Goal: Task Accomplishment & Management: Manage account settings

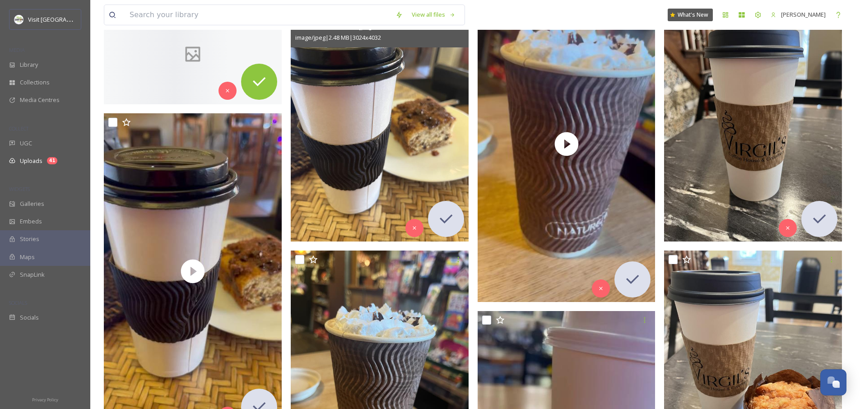
scroll to position [1482, 0]
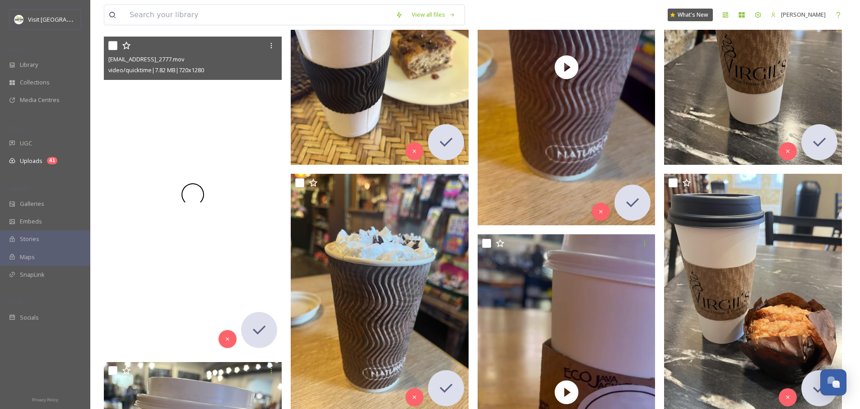
click at [170, 263] on div at bounding box center [193, 195] width 178 height 316
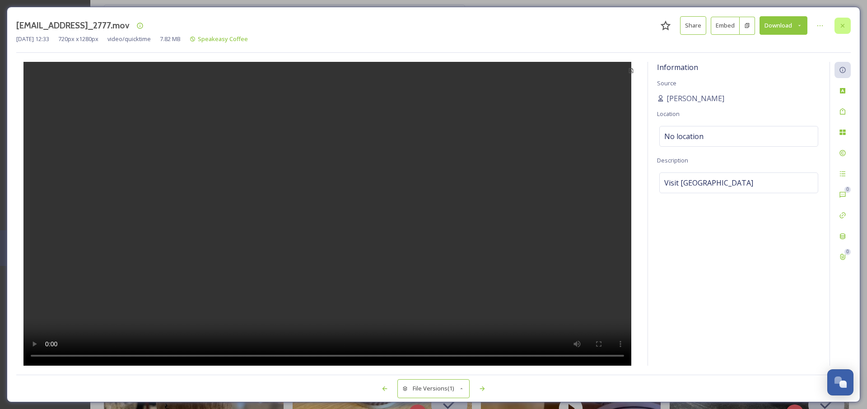
click at [841, 25] on icon at bounding box center [843, 25] width 4 height 4
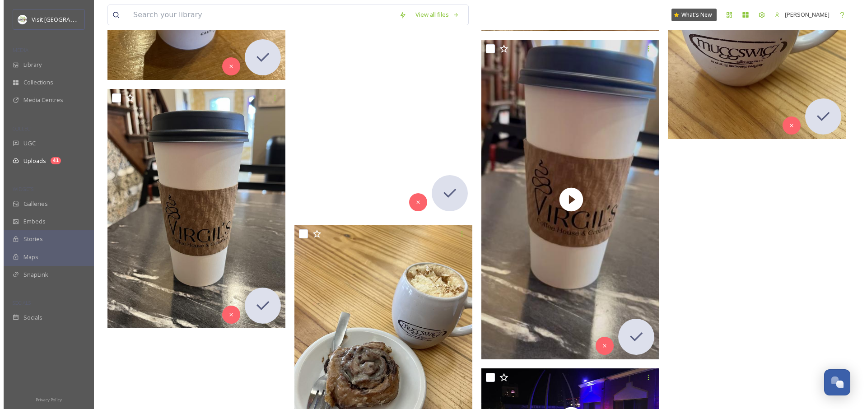
scroll to position [2092, 0]
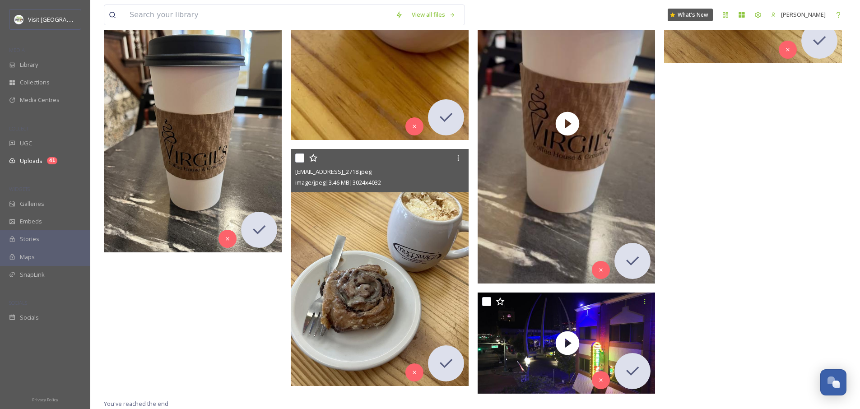
click at [396, 316] on img at bounding box center [380, 267] width 178 height 237
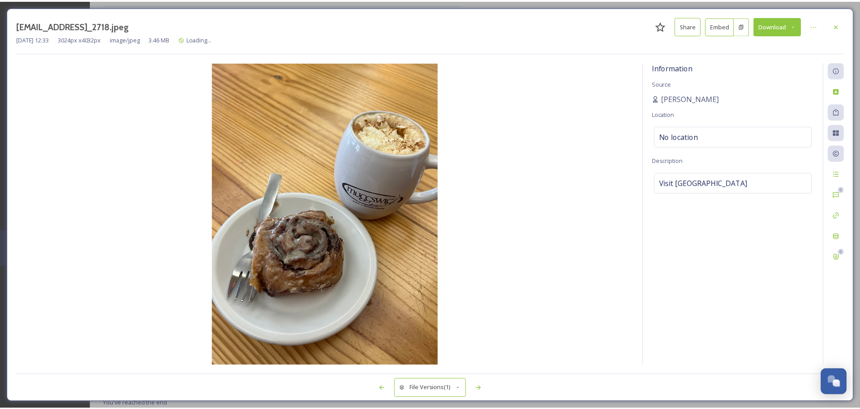
scroll to position [2095, 0]
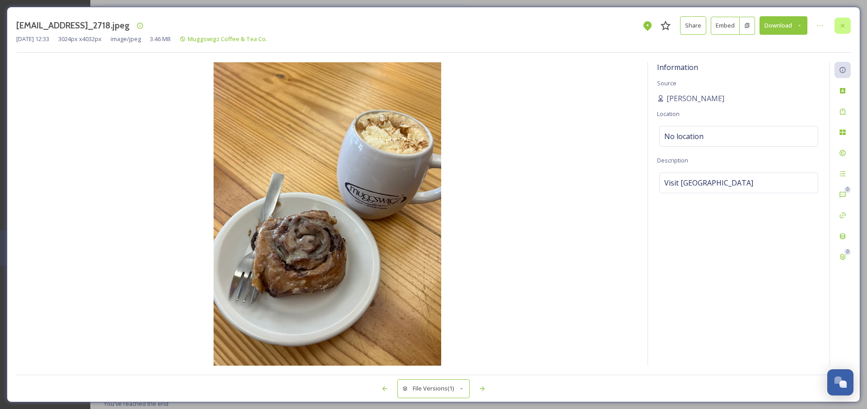
click at [844, 24] on icon at bounding box center [843, 25] width 4 height 4
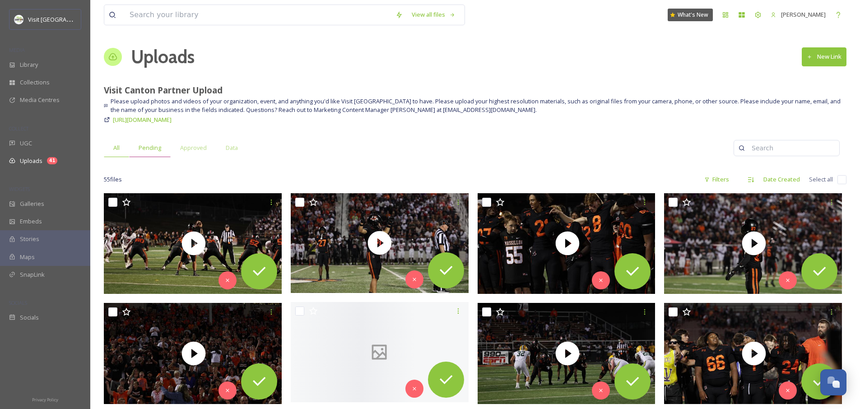
click at [160, 148] on span "Pending" at bounding box center [150, 148] width 23 height 9
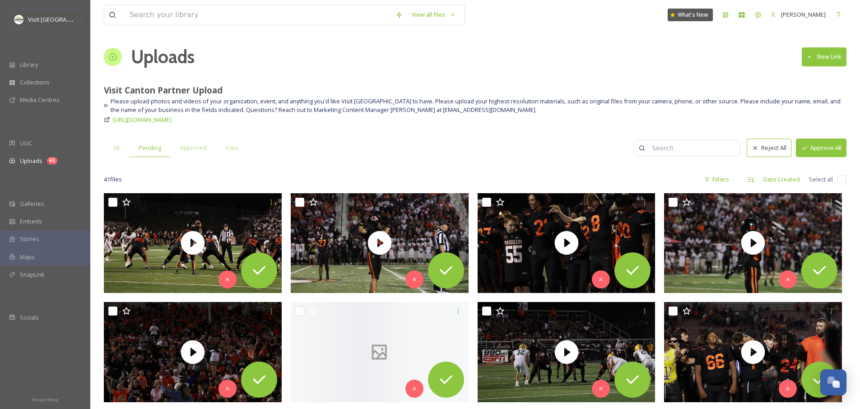
click at [844, 182] on input "checkbox" at bounding box center [841, 179] width 9 height 9
checkbox input "true"
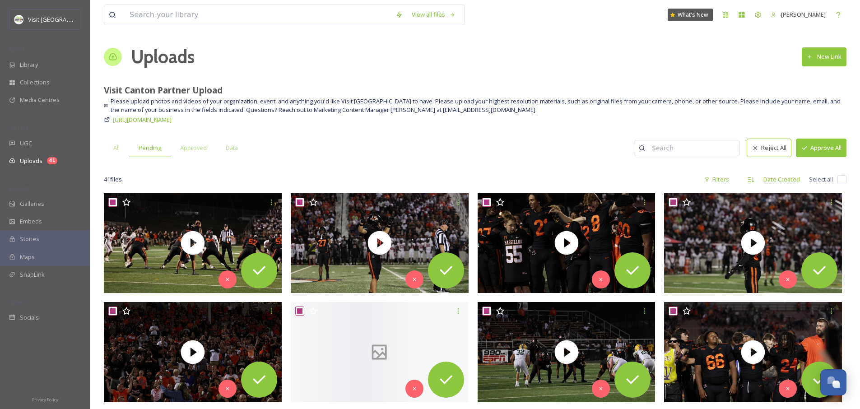
checkbox input "true"
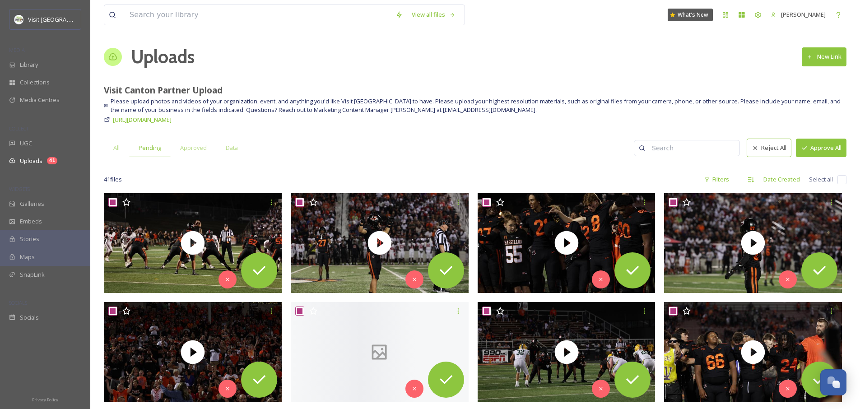
checkbox input "true"
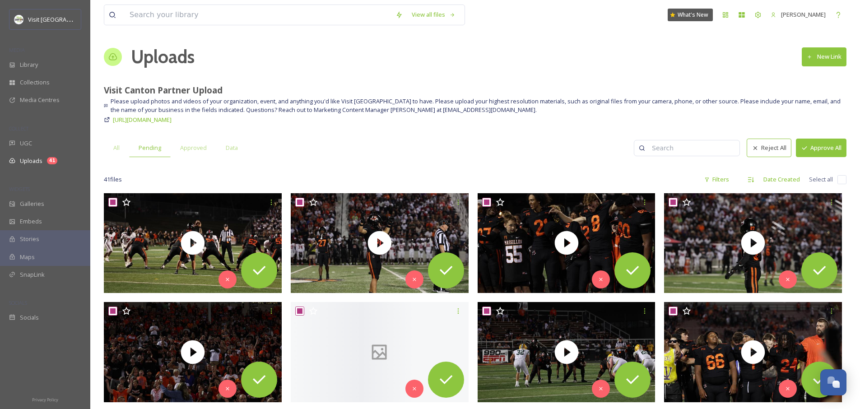
checkbox input "true"
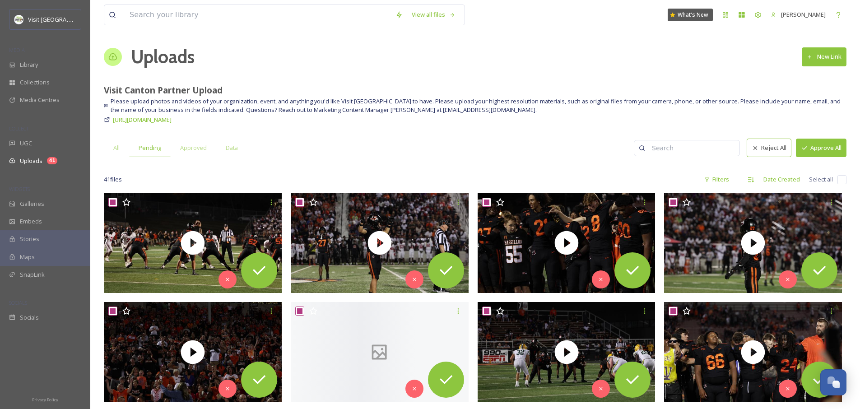
checkbox input "true"
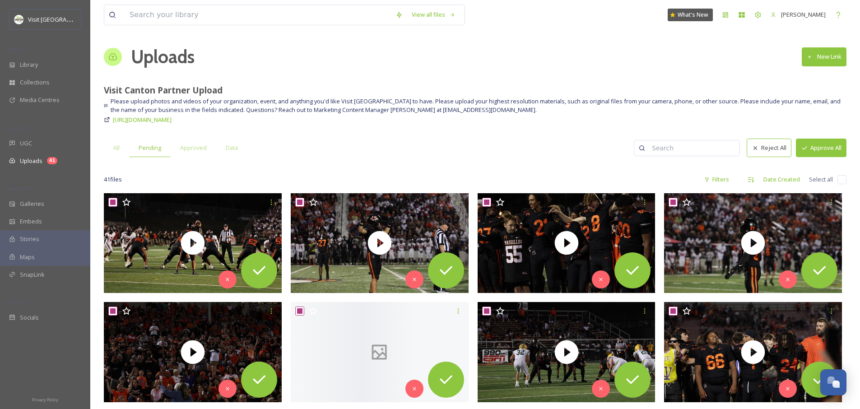
checkbox input "true"
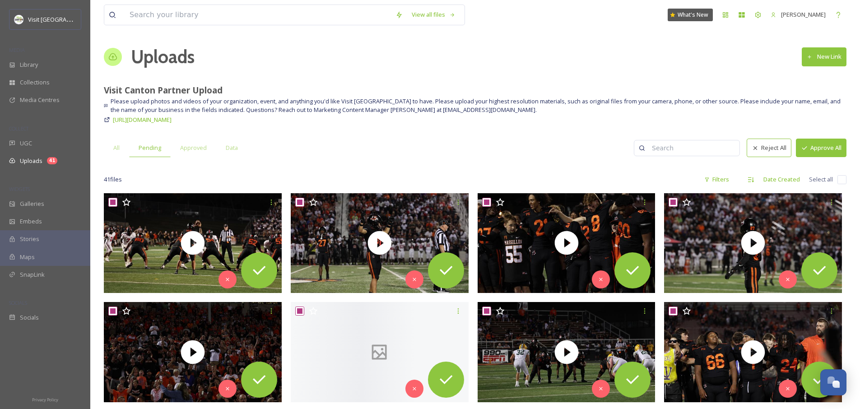
checkbox input "true"
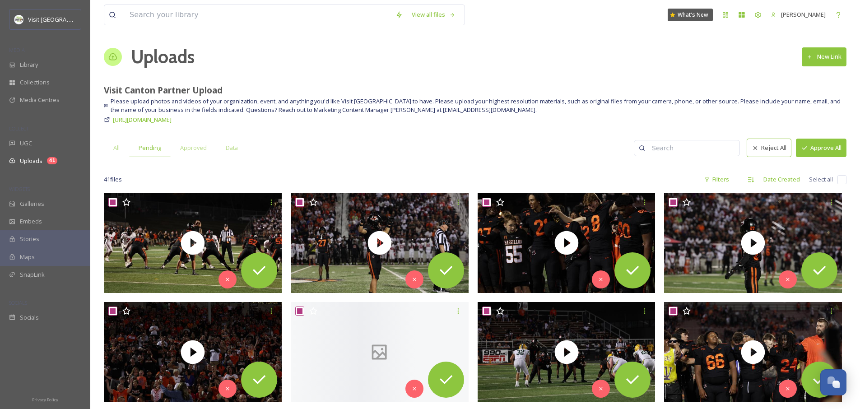
checkbox input "true"
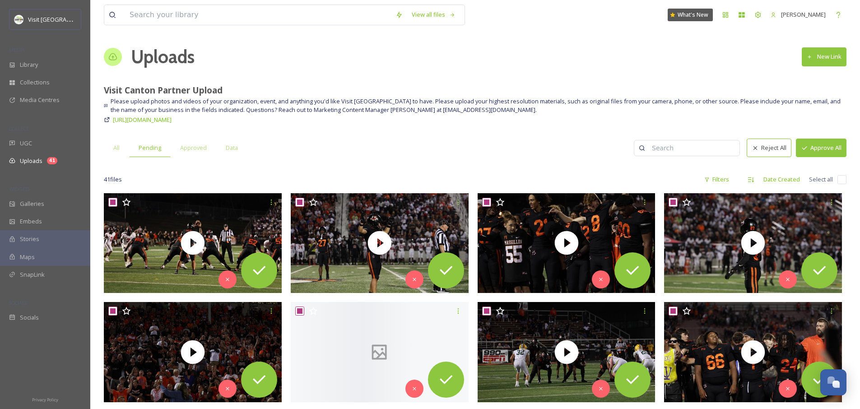
checkbox input "true"
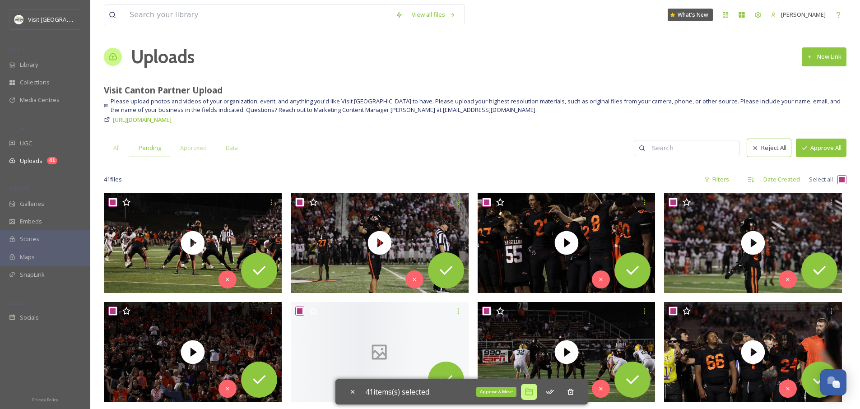
click at [529, 393] on icon at bounding box center [529, 391] width 9 height 9
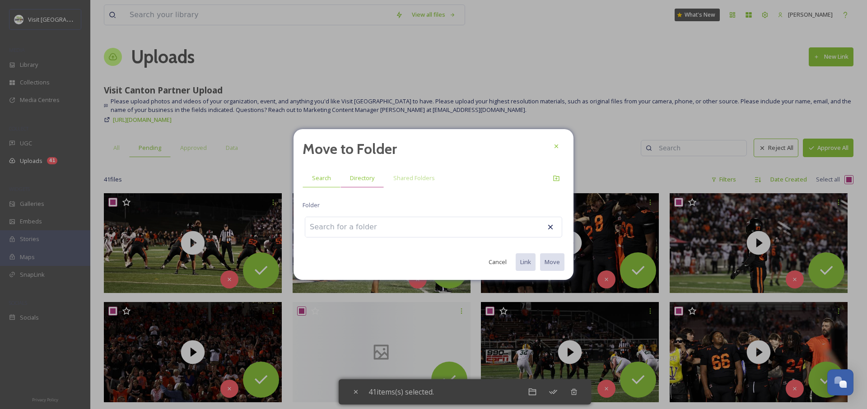
click at [353, 175] on span "Directory" at bounding box center [362, 178] width 24 height 9
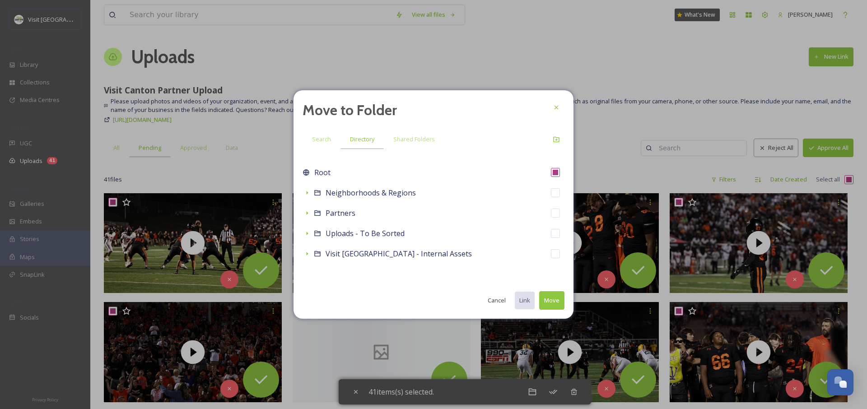
click at [322, 135] on span "Search" at bounding box center [321, 139] width 19 height 9
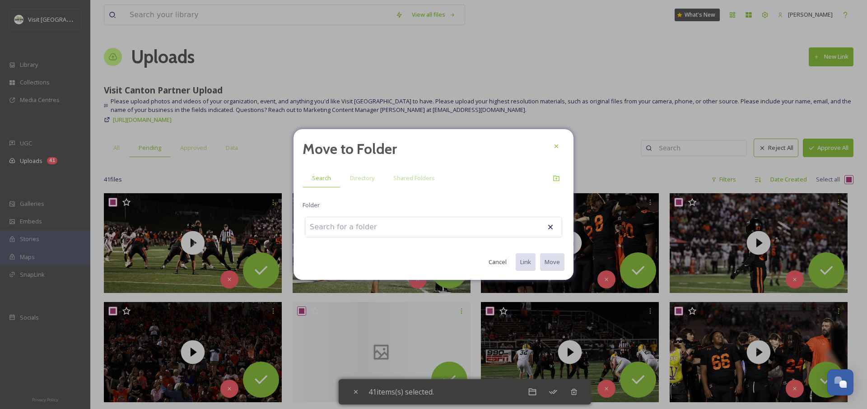
click at [342, 220] on input at bounding box center [354, 227] width 99 height 20
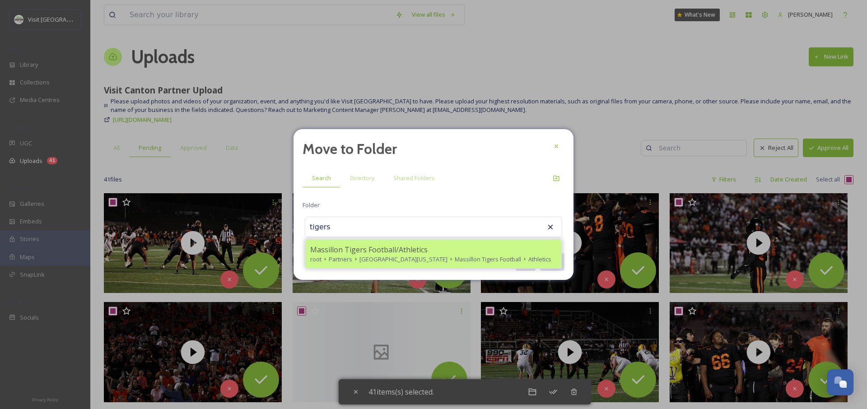
click at [374, 250] on span "Massillon Tigers Football/Athletics" at bounding box center [368, 249] width 117 height 11
type input "Massillon Tigers Football/Athletics"
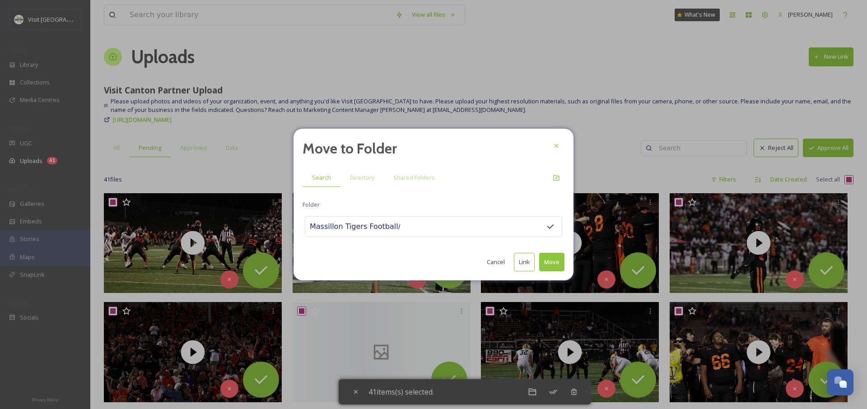
click at [555, 264] on button "Move" at bounding box center [551, 262] width 25 height 19
checkbox input "false"
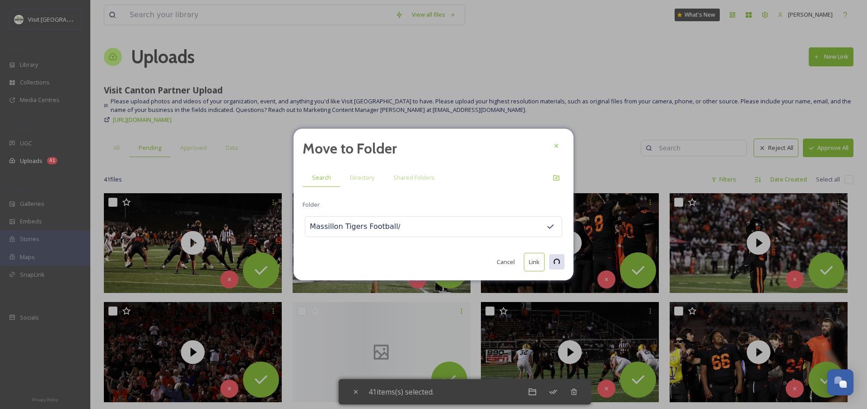
checkbox input "false"
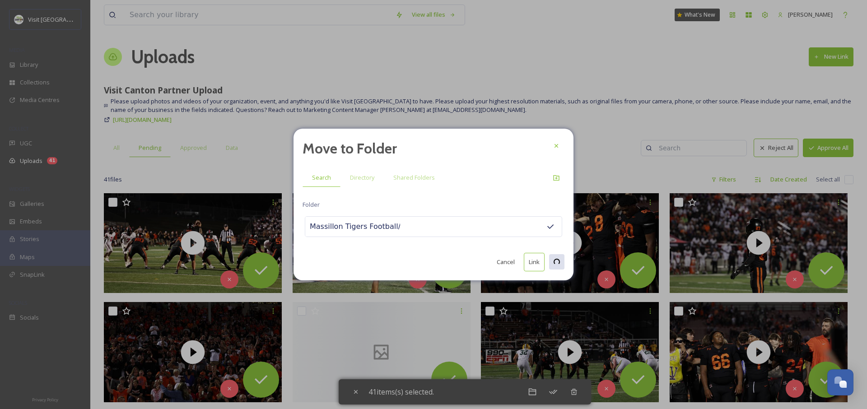
checkbox input "false"
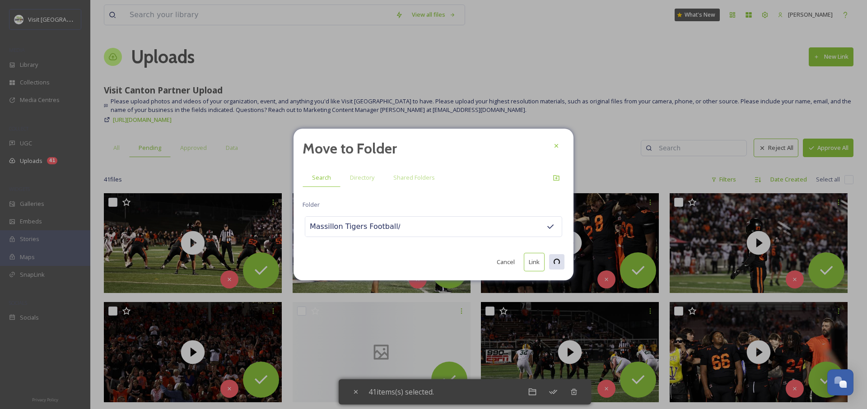
checkbox input "false"
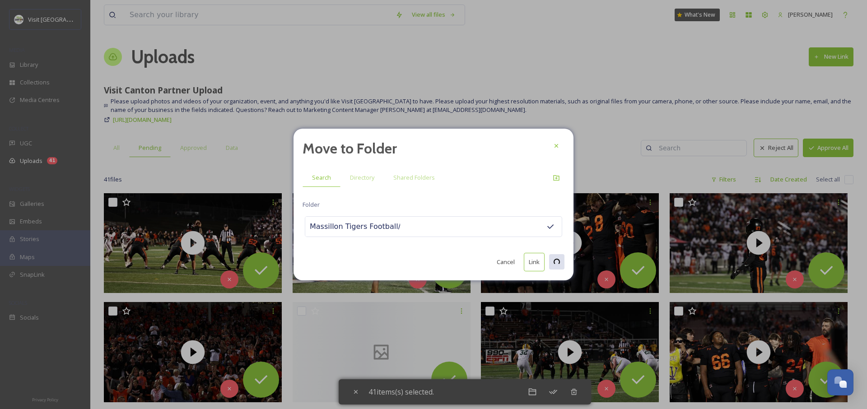
checkbox input "false"
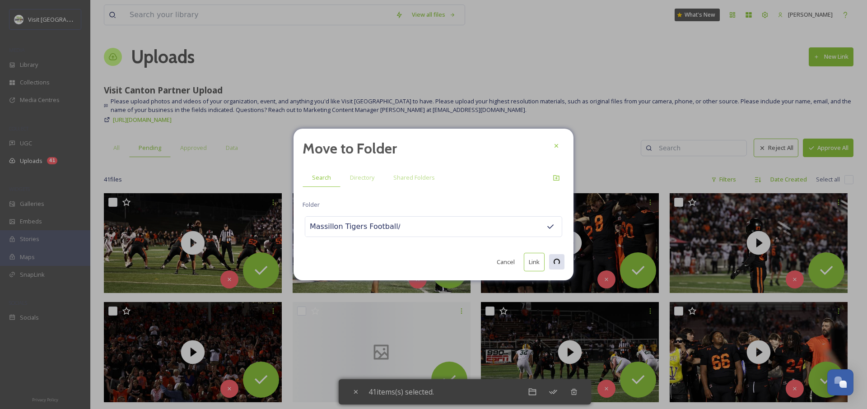
checkbox input "false"
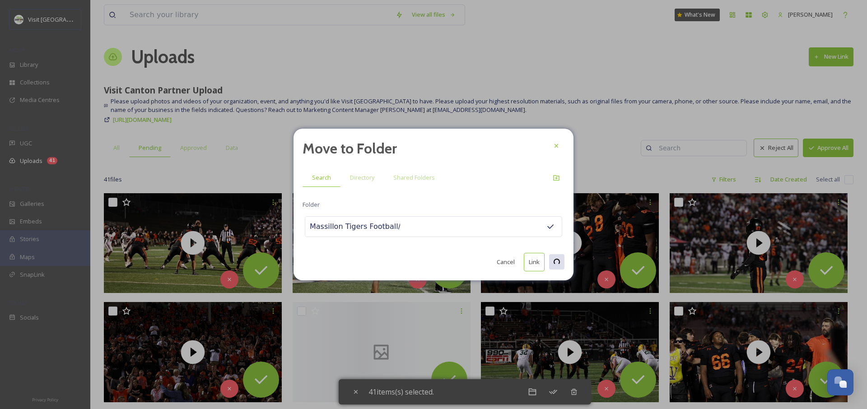
checkbox input "false"
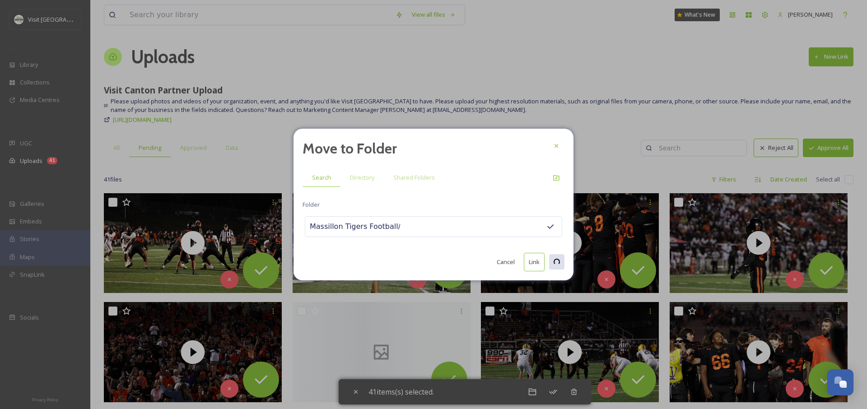
checkbox input "false"
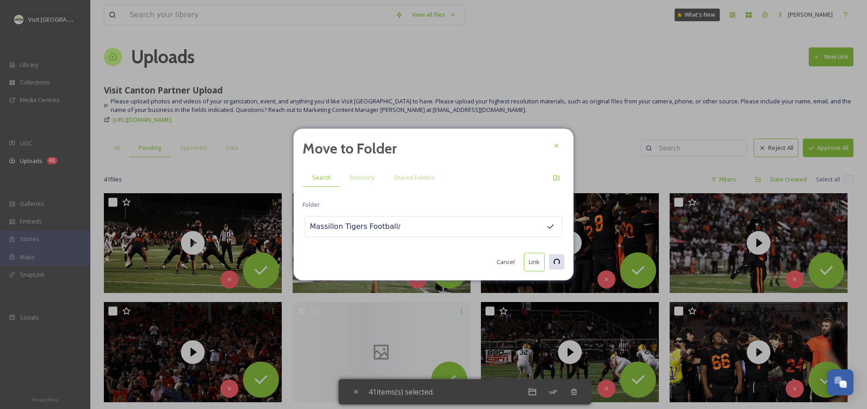
checkbox input "false"
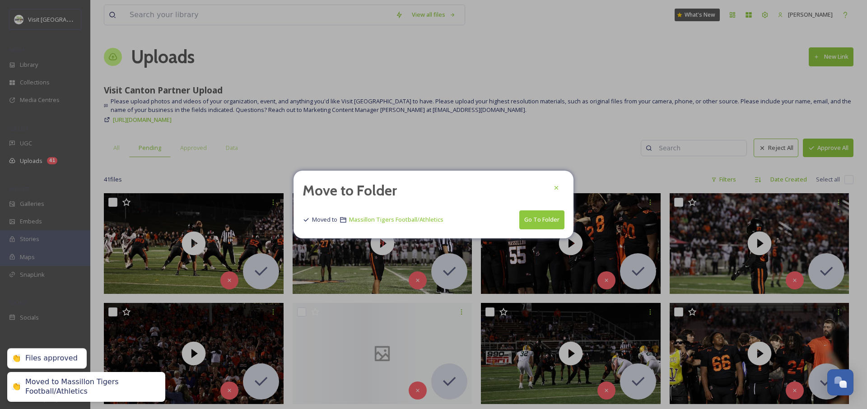
click at [553, 222] on button "Go To Folder" at bounding box center [541, 219] width 45 height 19
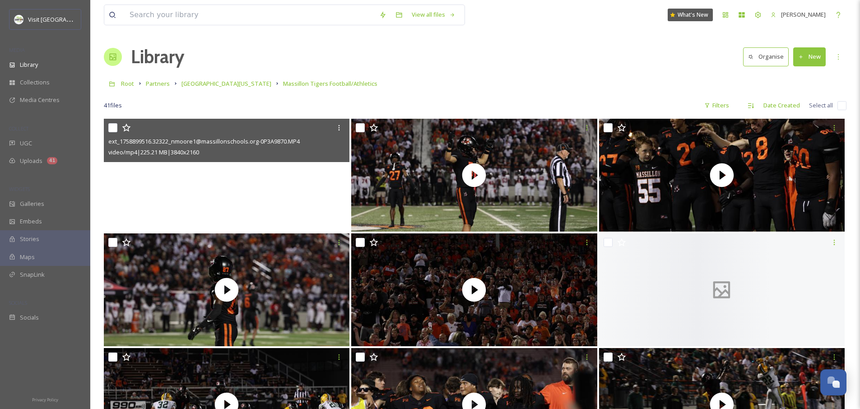
click at [249, 206] on video "ext_1758899516.32322_nmoore1@massillonschools.org-0P3A9870.MP4" at bounding box center [227, 175] width 246 height 113
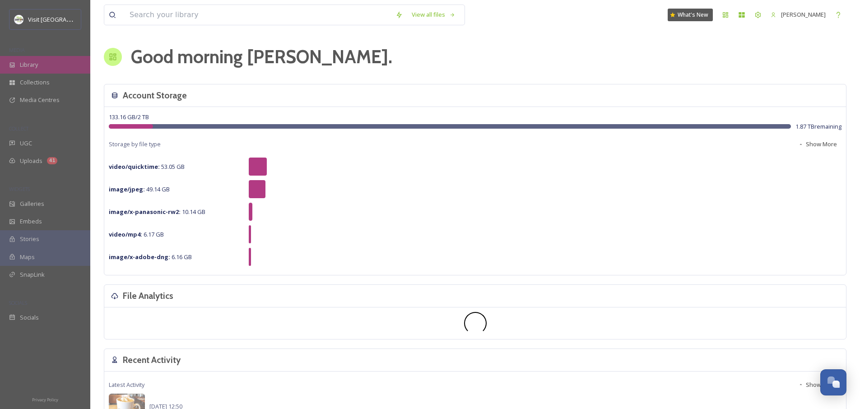
click at [42, 65] on div "Library" at bounding box center [45, 65] width 90 height 18
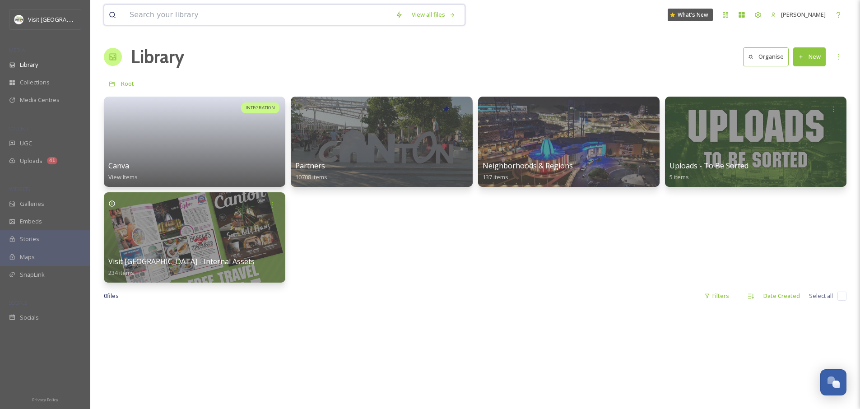
click at [182, 18] on input at bounding box center [258, 15] width 266 height 20
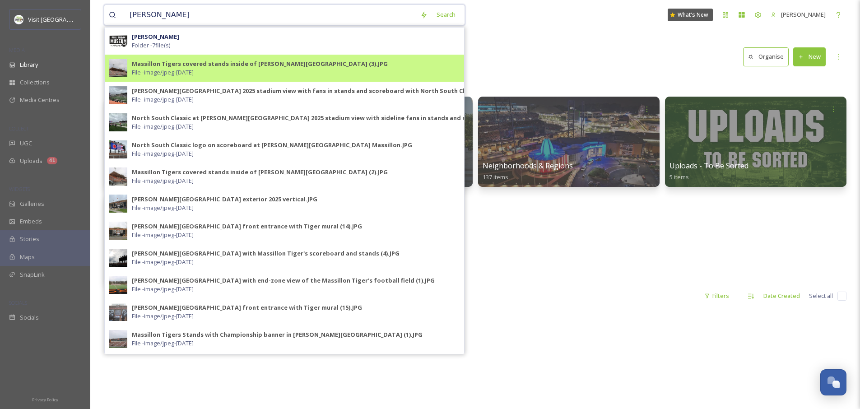
type input "[PERSON_NAME]"
click at [234, 70] on div "Massillon Tigers covered stands inside of [PERSON_NAME][GEOGRAPHIC_DATA] (3).JP…" at bounding box center [296, 68] width 328 height 17
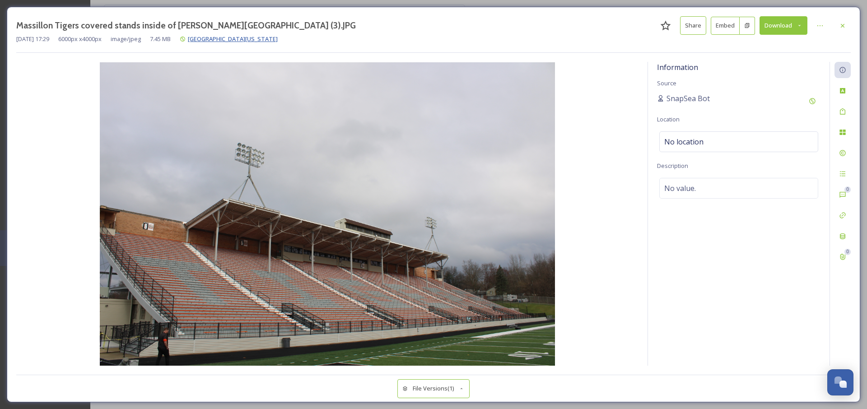
click at [213, 39] on span "[GEOGRAPHIC_DATA][US_STATE]" at bounding box center [233, 39] width 90 height 8
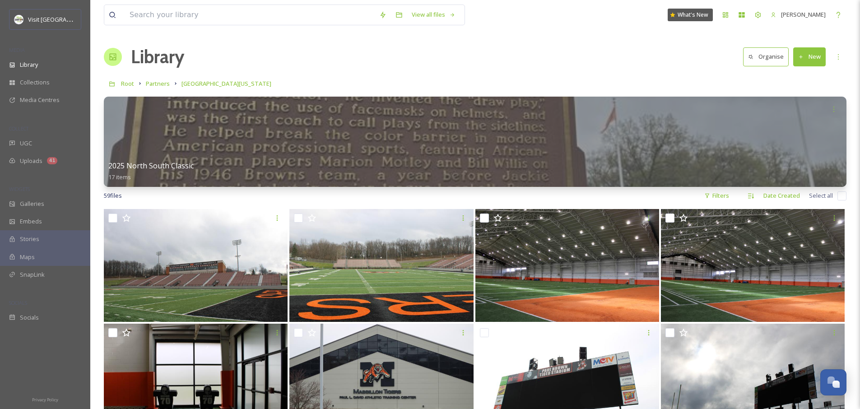
click at [803, 56] on icon at bounding box center [801, 57] width 6 height 6
click at [798, 112] on span "Folder" at bounding box center [798, 113] width 17 height 9
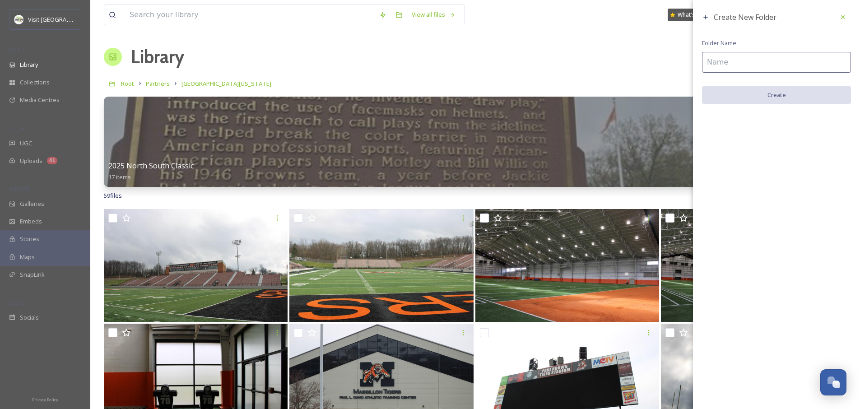
click at [743, 67] on input at bounding box center [776, 62] width 149 height 21
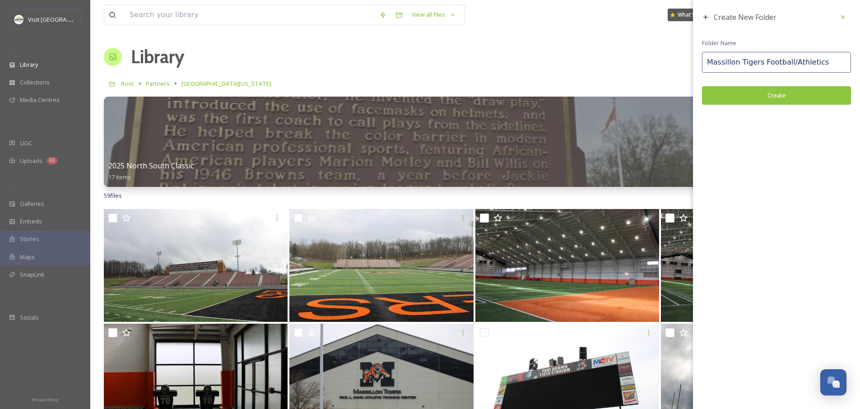
type input "Massillon Tigers Football/Athletics"
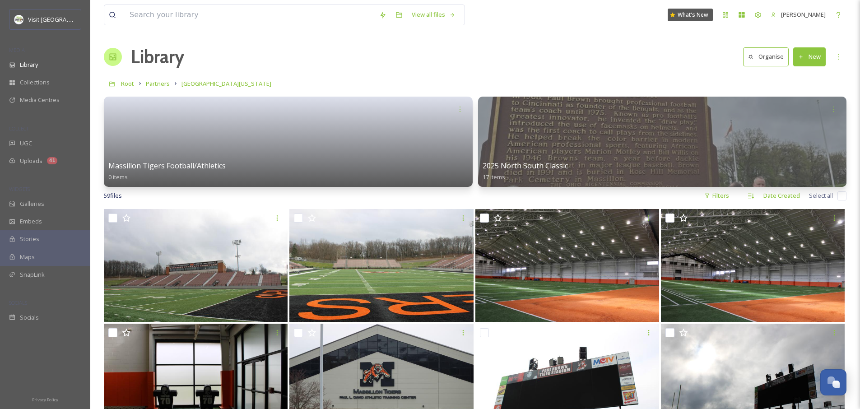
click at [33, 170] on div "Visit [GEOGRAPHIC_DATA] Collections Media Centres COLLECT UGC Uploads 41 WIDGET…" at bounding box center [45, 167] width 90 height 317
click at [35, 166] on div "Uploads 41" at bounding box center [45, 161] width 90 height 18
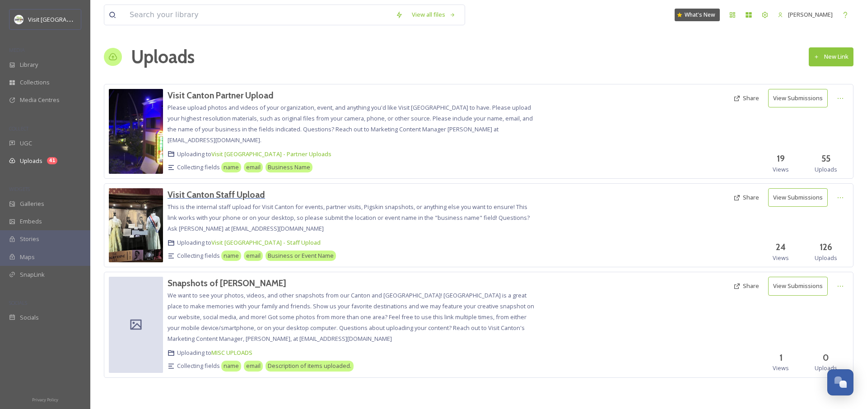
click at [223, 196] on h3 "Visit Canton Staff Upload" at bounding box center [216, 194] width 98 height 11
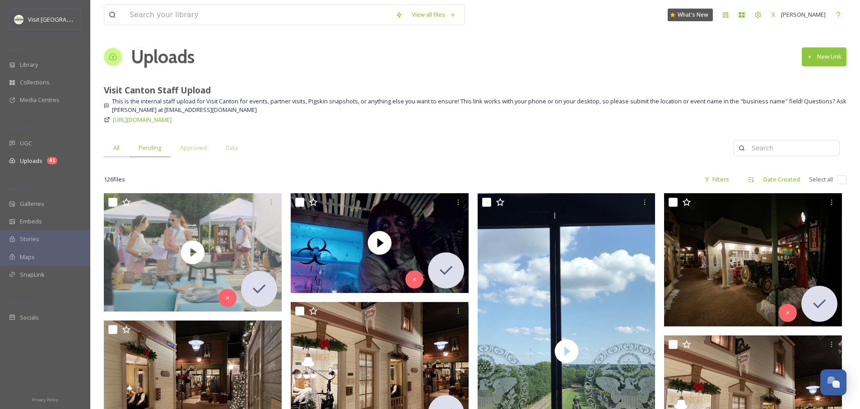
click at [150, 148] on span "Pending" at bounding box center [150, 148] width 23 height 9
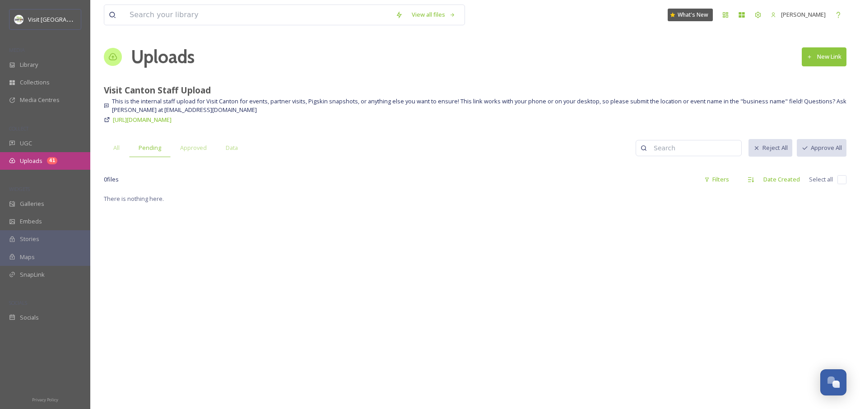
click at [28, 159] on span "Uploads" at bounding box center [31, 161] width 23 height 9
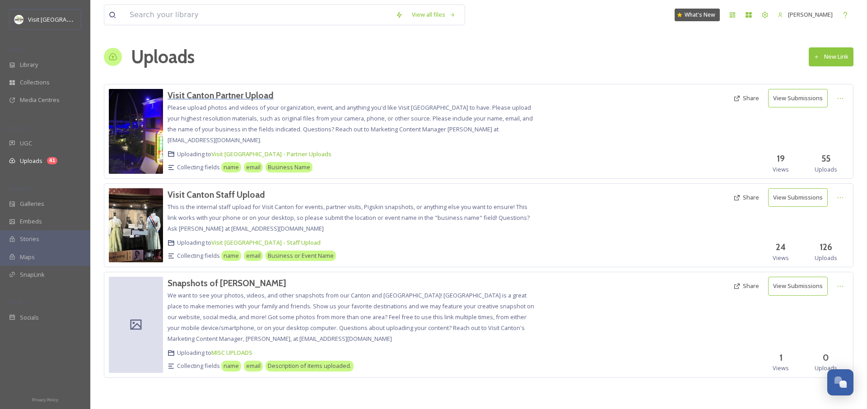
click at [197, 96] on h3 "Visit Canton Partner Upload" at bounding box center [220, 95] width 106 height 11
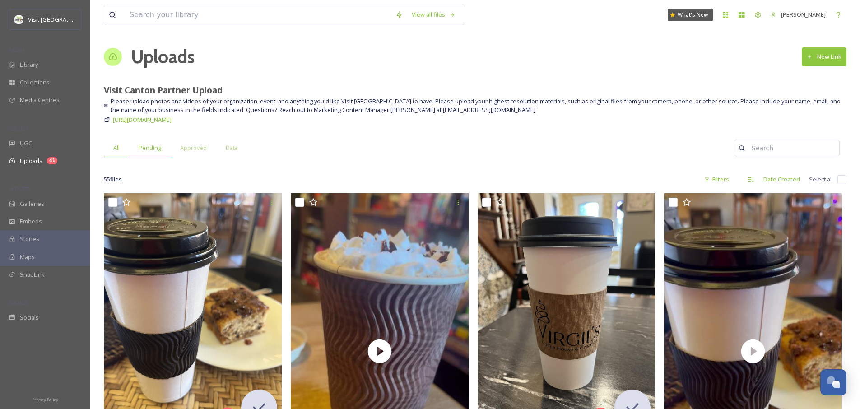
click at [156, 145] on span "Pending" at bounding box center [150, 148] width 23 height 9
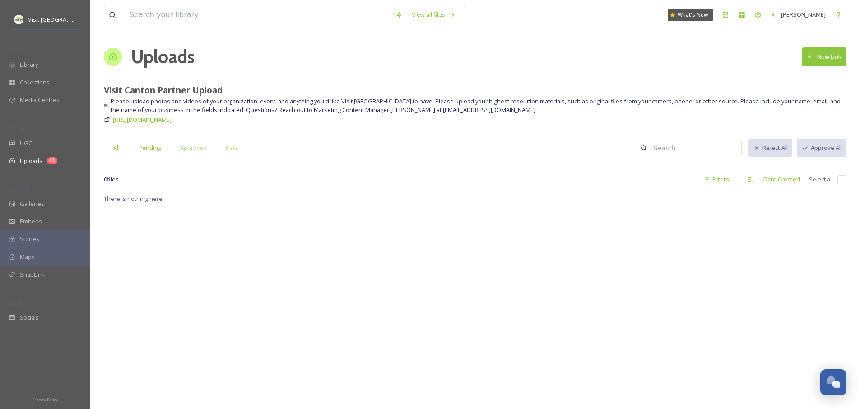
click at [115, 152] on span "All" at bounding box center [116, 148] width 6 height 9
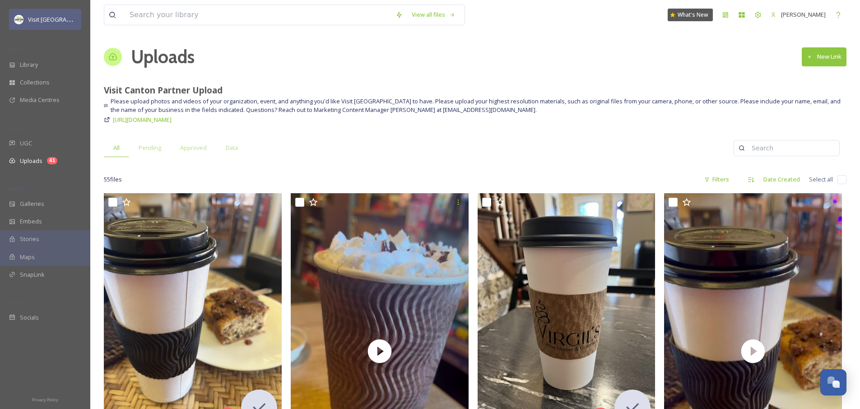
click at [34, 19] on span "Visit [GEOGRAPHIC_DATA]" at bounding box center [63, 19] width 70 height 9
click at [29, 64] on span "Library" at bounding box center [29, 64] width 18 height 9
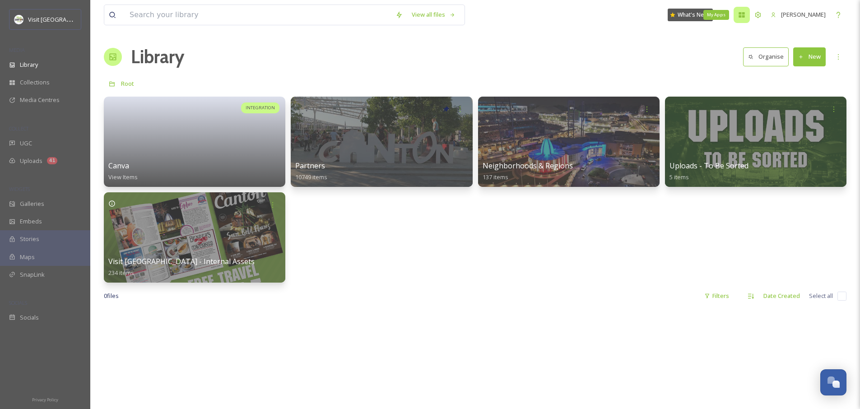
click at [741, 15] on icon at bounding box center [741, 14] width 7 height 7
click at [719, 12] on div "My Apps" at bounding box center [716, 15] width 26 height 10
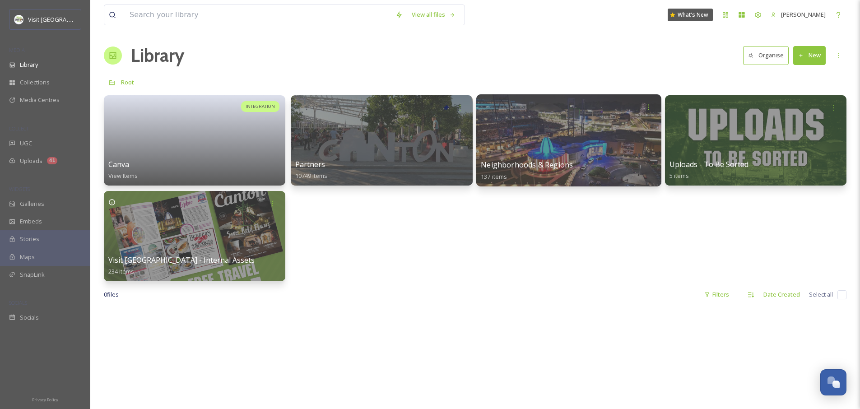
scroll to position [2, 0]
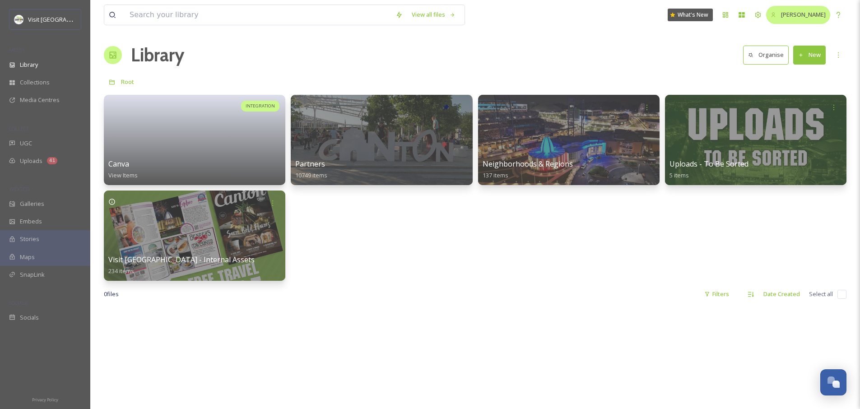
click at [806, 16] on span "[PERSON_NAME]" at bounding box center [803, 14] width 45 height 8
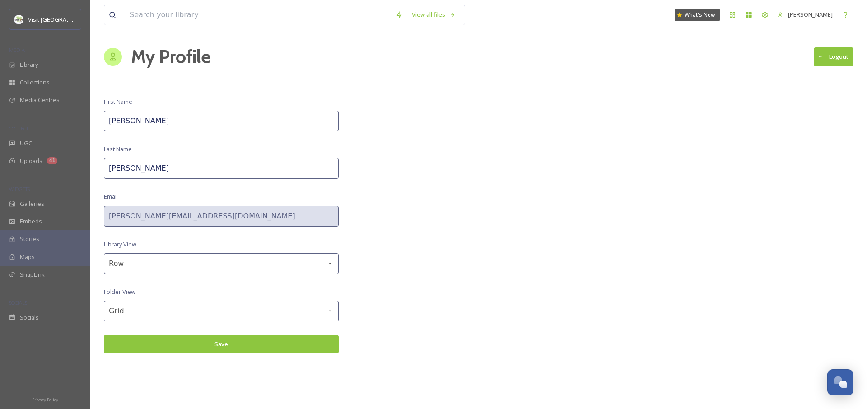
click at [473, 314] on div "View all files What's New [PERSON_NAME] My Profile Logout First Name [PERSON_NA…" at bounding box center [478, 204] width 776 height 409
click at [757, 19] on div "Team Settings" at bounding box center [765, 15] width 16 height 16
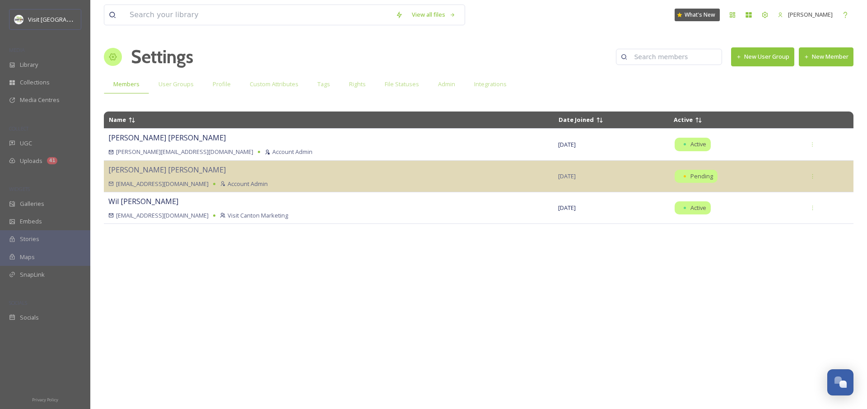
click at [769, 60] on button "New User Group" at bounding box center [762, 56] width 63 height 19
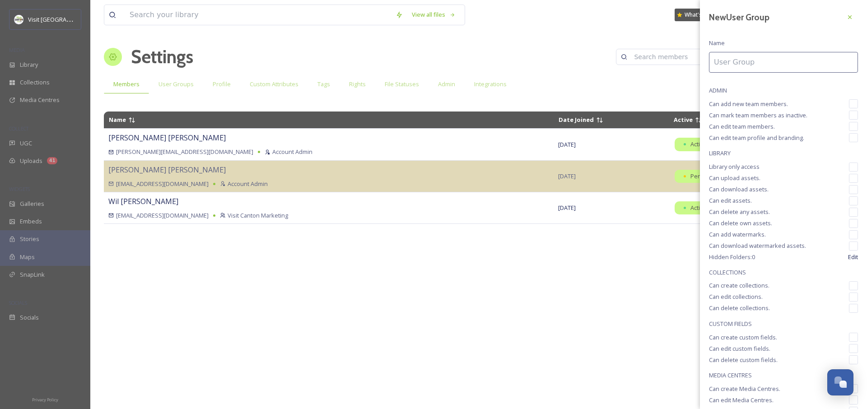
click at [849, 179] on input "checkbox" at bounding box center [853, 178] width 9 height 9
checkbox input "true"
click at [849, 191] on input "checkbox" at bounding box center [853, 189] width 9 height 9
checkbox input "true"
click at [849, 201] on input "checkbox" at bounding box center [853, 200] width 9 height 9
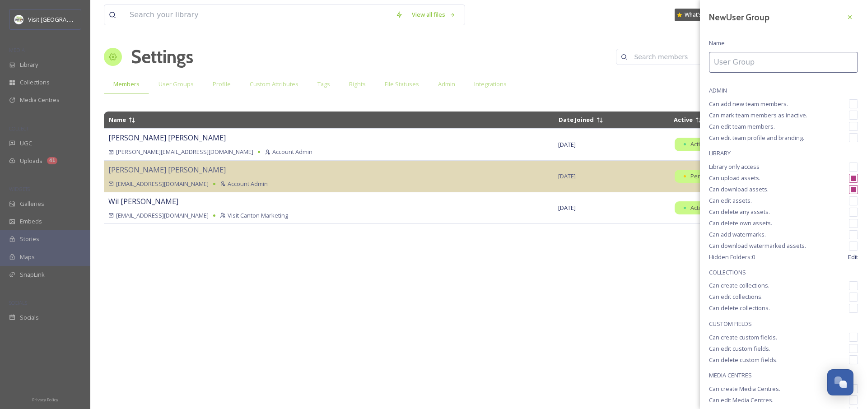
checkbox input "true"
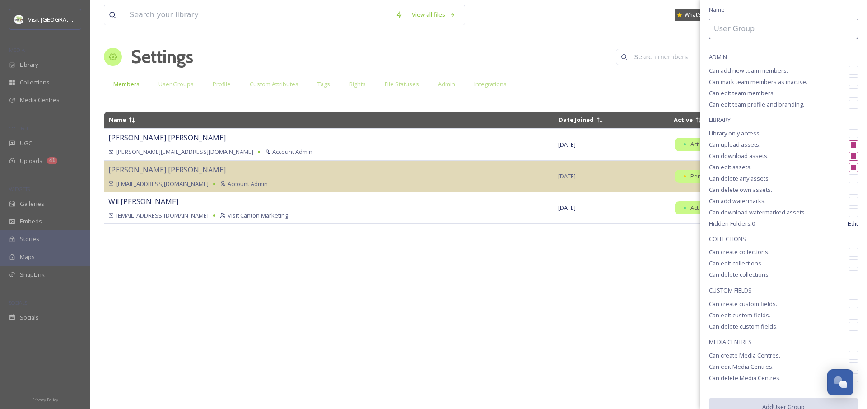
scroll to position [50, 0]
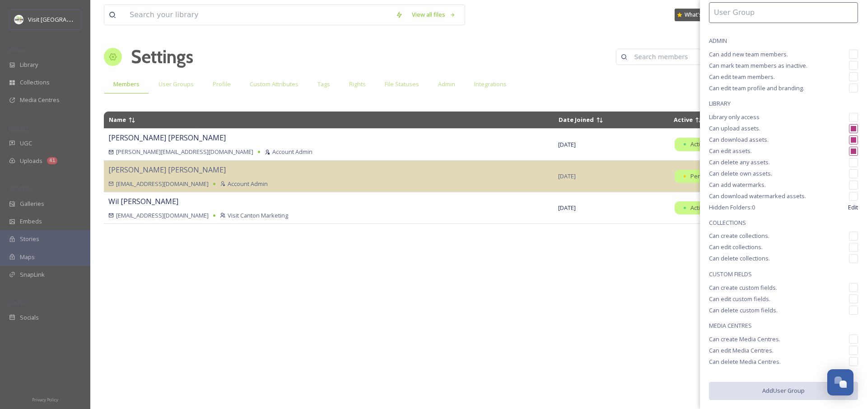
click at [849, 236] on input "checkbox" at bounding box center [853, 236] width 9 height 9
checkbox input "true"
click at [849, 247] on input "checkbox" at bounding box center [853, 247] width 9 height 9
checkbox input "true"
click at [849, 262] on input "checkbox" at bounding box center [853, 258] width 9 height 9
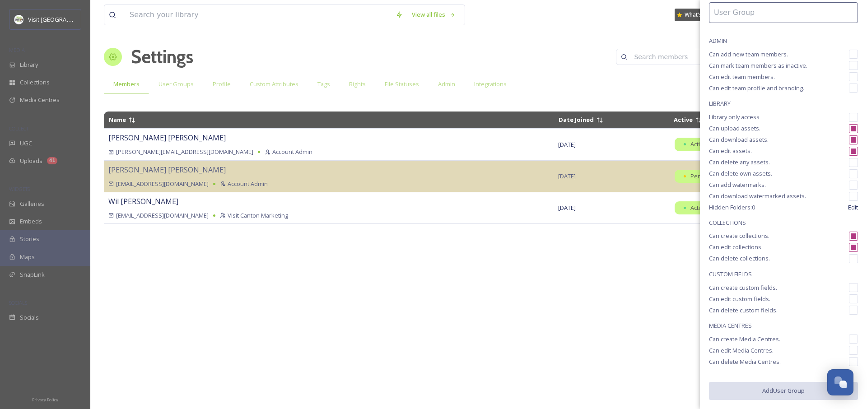
checkbox input "true"
click at [849, 339] on input "checkbox" at bounding box center [853, 339] width 9 height 9
checkbox input "true"
click at [849, 354] on input "checkbox" at bounding box center [853, 350] width 9 height 9
checkbox input "true"
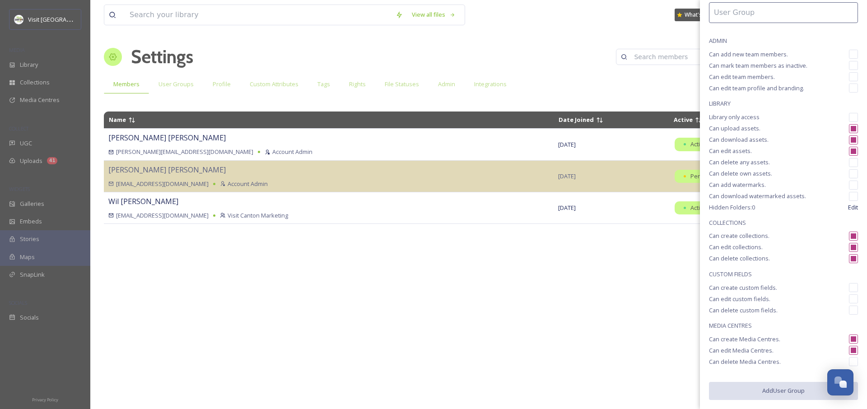
click at [849, 363] on input "checkbox" at bounding box center [853, 361] width 9 height 9
checkbox input "true"
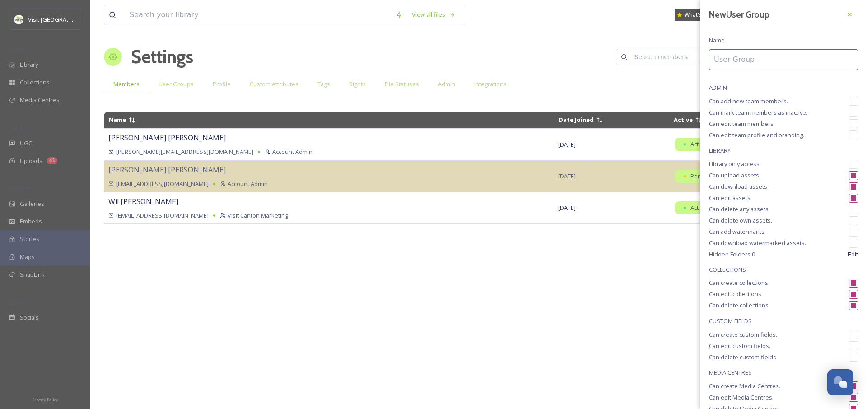
scroll to position [0, 0]
click at [738, 60] on input at bounding box center [783, 62] width 149 height 21
click at [608, 302] on div "Name Date Joined Active [PERSON_NAME] [PERSON_NAME][EMAIL_ADDRESS][DOMAIN_NAME]…" at bounding box center [478, 255] width 749 height 296
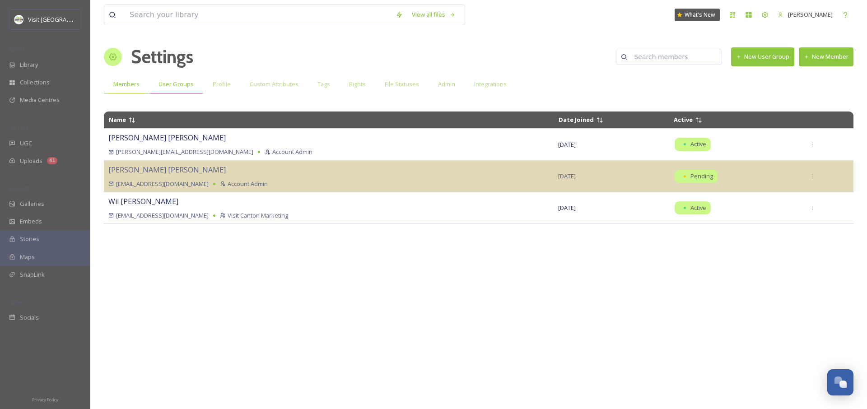
click at [174, 84] on span "User Groups" at bounding box center [175, 84] width 35 height 9
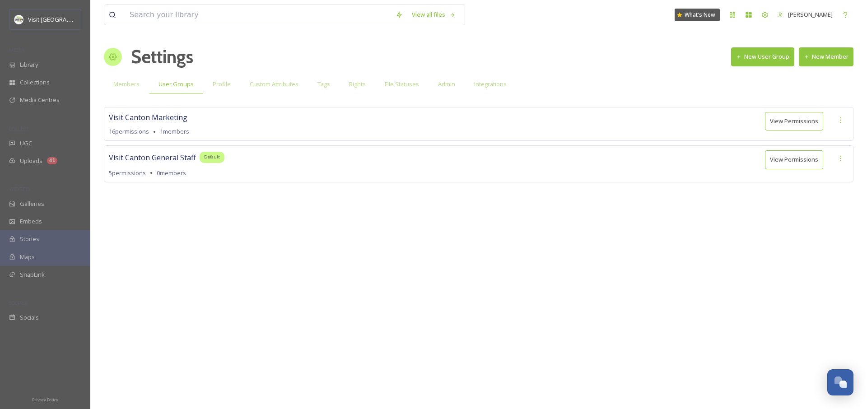
click at [170, 116] on span "Visit Canton Marketing" at bounding box center [148, 117] width 79 height 11
click at [771, 119] on button "View Permissions" at bounding box center [794, 121] width 58 height 19
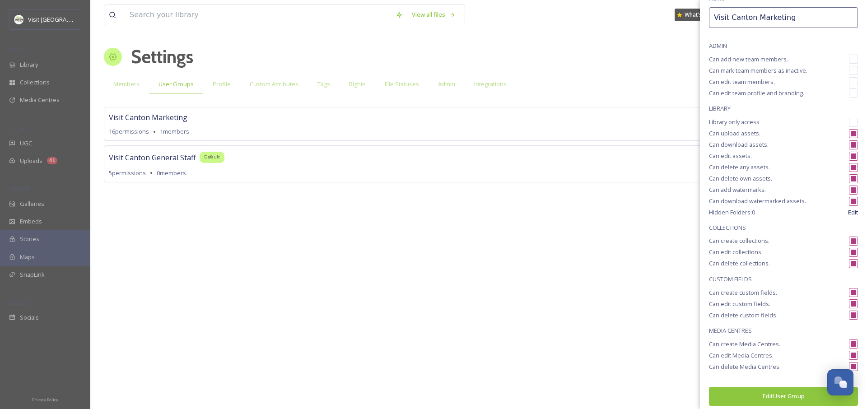
scroll to position [51, 0]
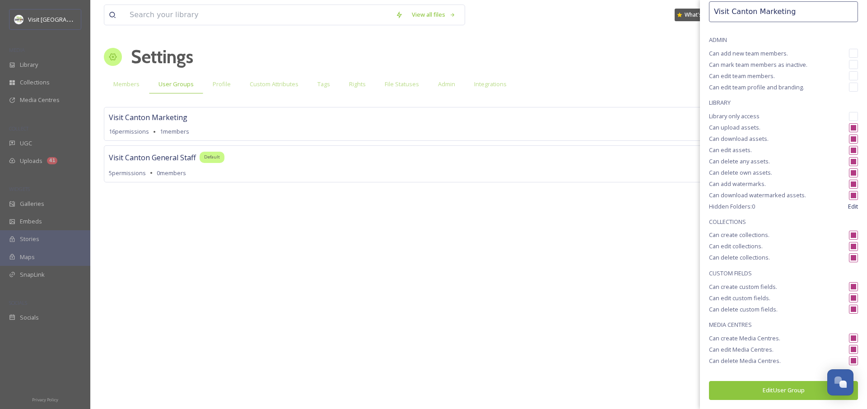
click at [596, 338] on div "View all files What's New [PERSON_NAME] Settings New User Group New Member Memb…" at bounding box center [478, 204] width 776 height 409
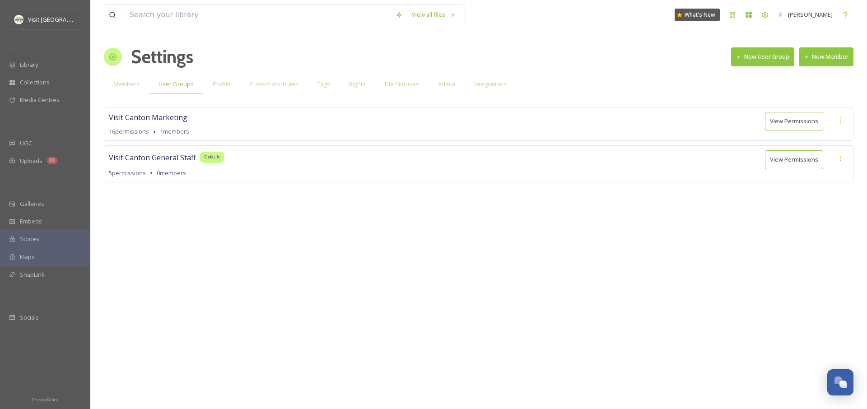
click at [596, 338] on div "View all files What's New [PERSON_NAME] Settings New User Group New Member Memb…" at bounding box center [478, 204] width 776 height 409
click at [130, 84] on span "Members" at bounding box center [126, 84] width 26 height 9
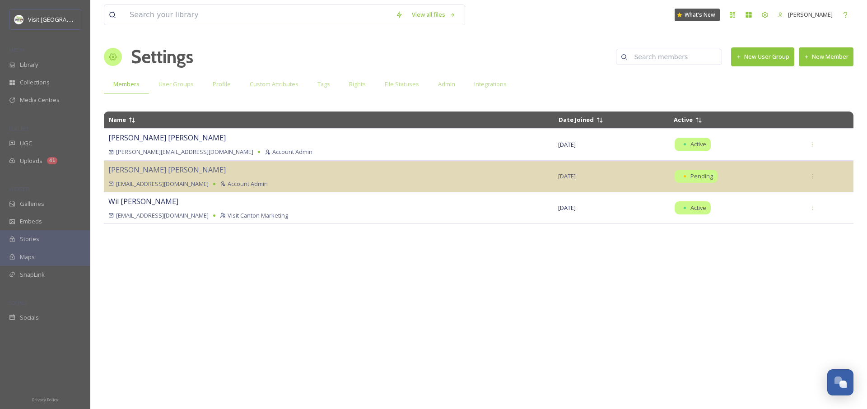
click at [756, 54] on button "New User Group" at bounding box center [762, 56] width 63 height 19
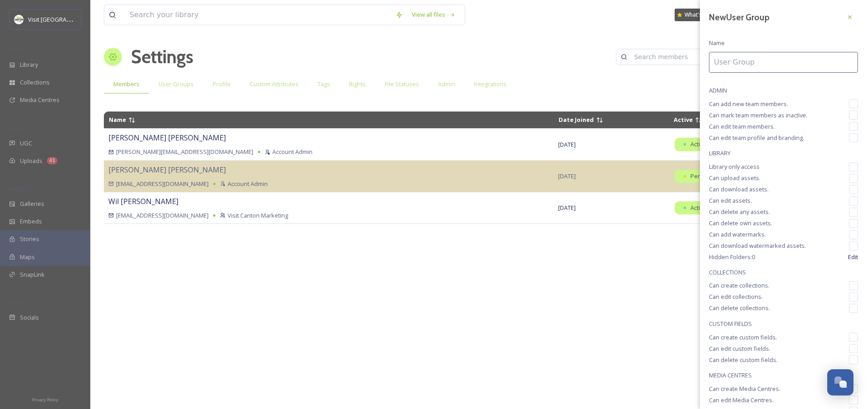
click at [739, 67] on input at bounding box center [783, 62] width 149 height 21
type input "Visit Canton General Staff"
click at [850, 177] on input "checkbox" at bounding box center [853, 178] width 9 height 9
checkbox input "true"
click at [849, 189] on input "checkbox" at bounding box center [853, 189] width 9 height 9
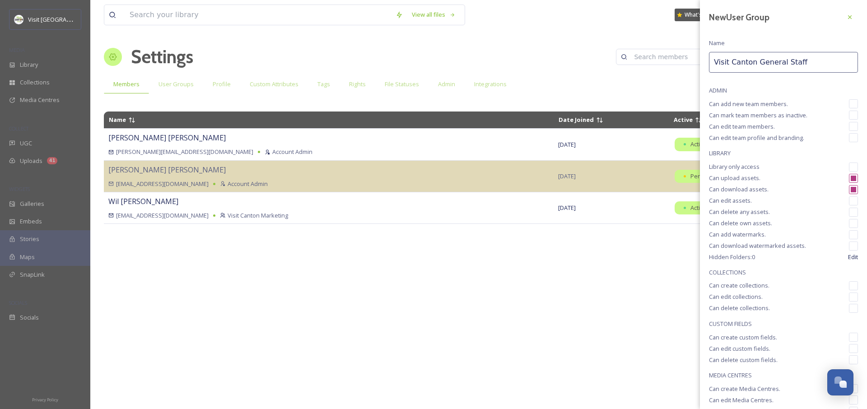
checkbox input "true"
click at [849, 200] on input "checkbox" at bounding box center [853, 200] width 9 height 9
checkbox input "true"
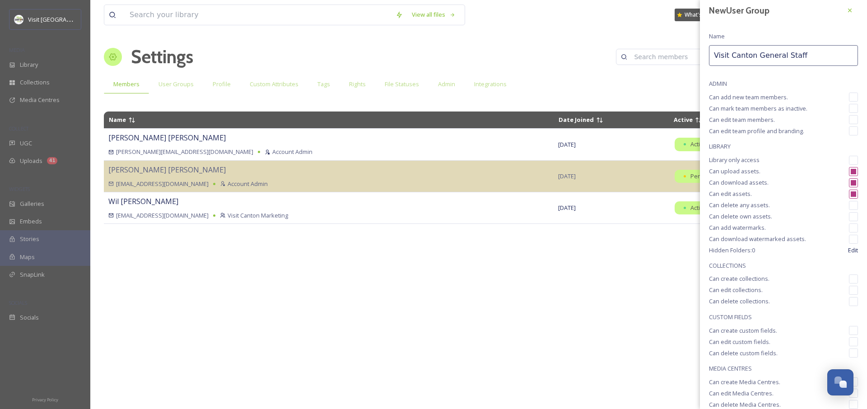
scroll to position [51, 0]
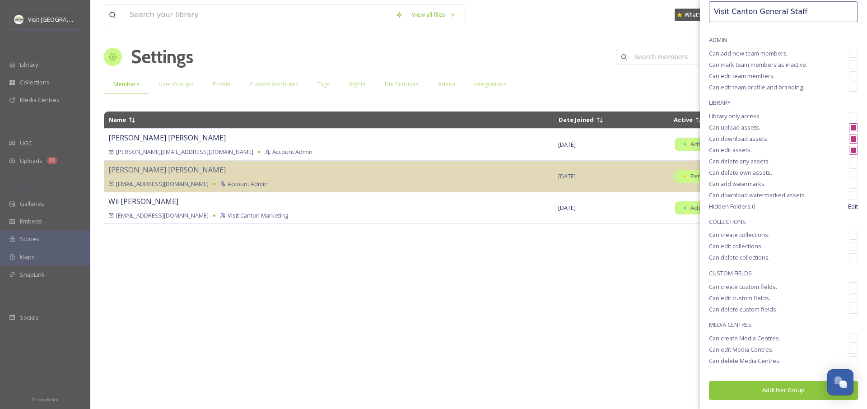
click at [850, 236] on input "checkbox" at bounding box center [853, 235] width 9 height 9
checkbox input "true"
click at [849, 251] on input "checkbox" at bounding box center [853, 246] width 9 height 9
checkbox input "true"
click at [849, 286] on input "checkbox" at bounding box center [853, 286] width 9 height 9
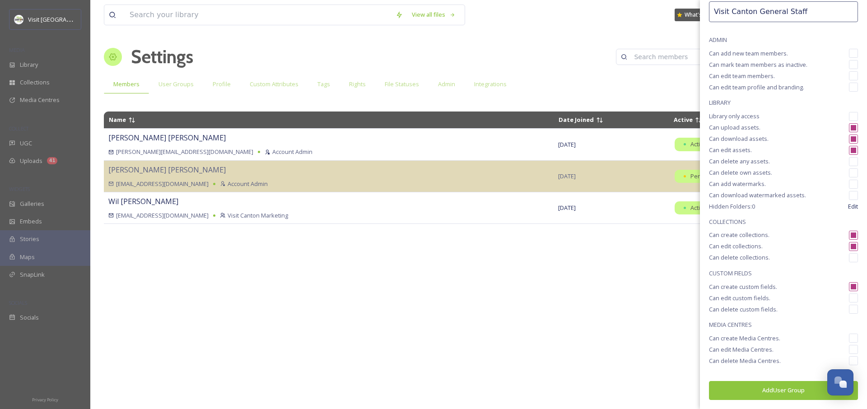
click at [849, 288] on input "checkbox" at bounding box center [853, 286] width 9 height 9
checkbox input "false"
click at [849, 338] on input "checkbox" at bounding box center [853, 338] width 9 height 9
checkbox input "true"
click at [849, 348] on input "checkbox" at bounding box center [853, 349] width 9 height 9
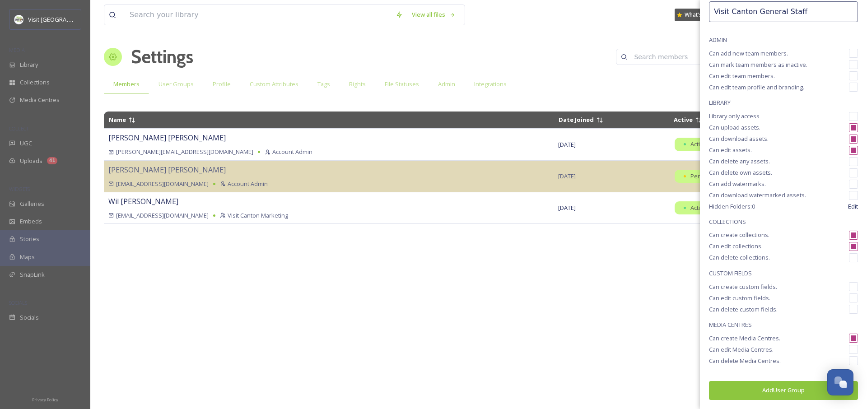
checkbox input "true"
click at [752, 393] on button "Add User Group" at bounding box center [783, 390] width 149 height 19
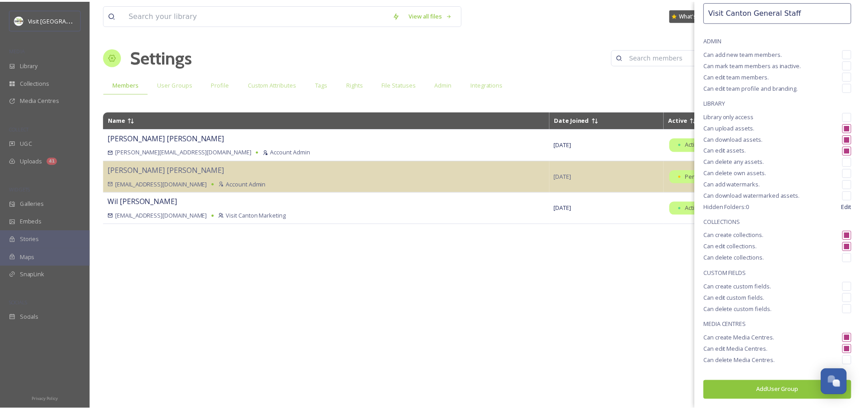
scroll to position [50, 0]
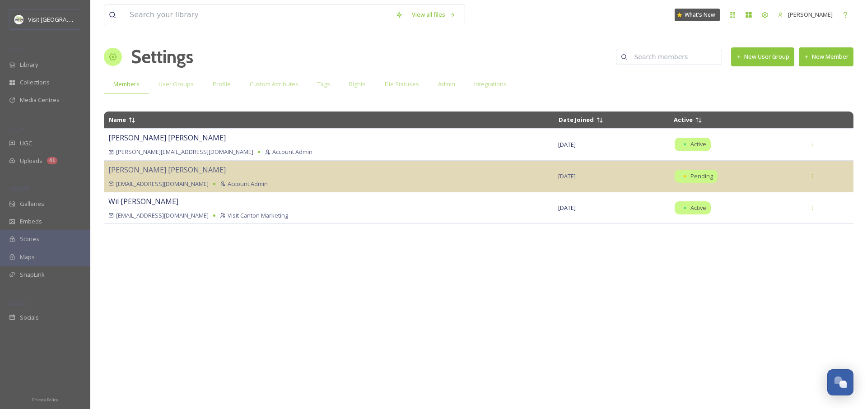
click at [315, 261] on div "Name Date Joined Active [PERSON_NAME] [PERSON_NAME][EMAIL_ADDRESS][DOMAIN_NAME]…" at bounding box center [478, 255] width 749 height 296
click at [817, 59] on button "New Member" at bounding box center [826, 56] width 55 height 19
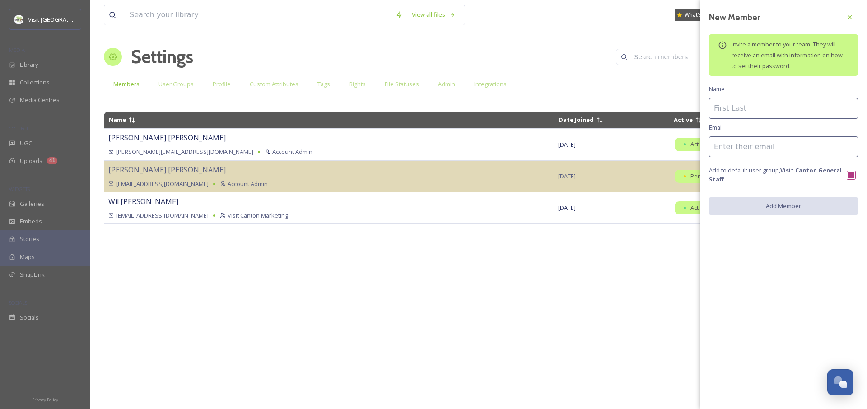
click at [758, 109] on input at bounding box center [783, 108] width 149 height 21
click at [757, 108] on input at bounding box center [783, 108] width 149 height 21
click at [595, 254] on div "Name Date Joined Active [PERSON_NAME] [PERSON_NAME][EMAIL_ADDRESS][DOMAIN_NAME]…" at bounding box center [478, 255] width 749 height 296
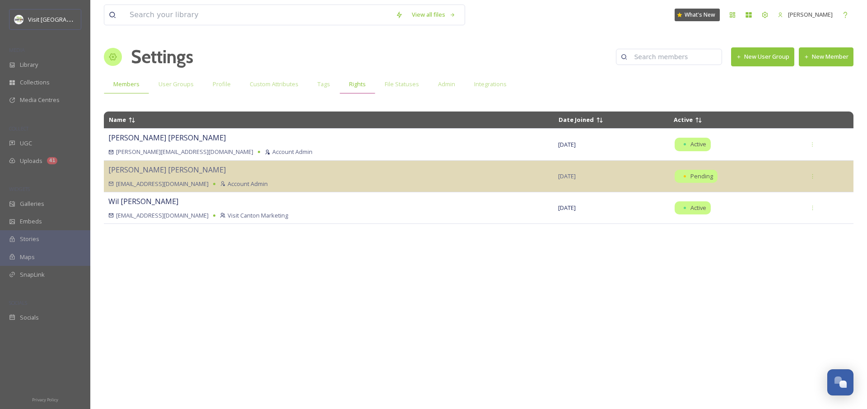
click at [353, 90] on div "Rights" at bounding box center [357, 84] width 36 height 19
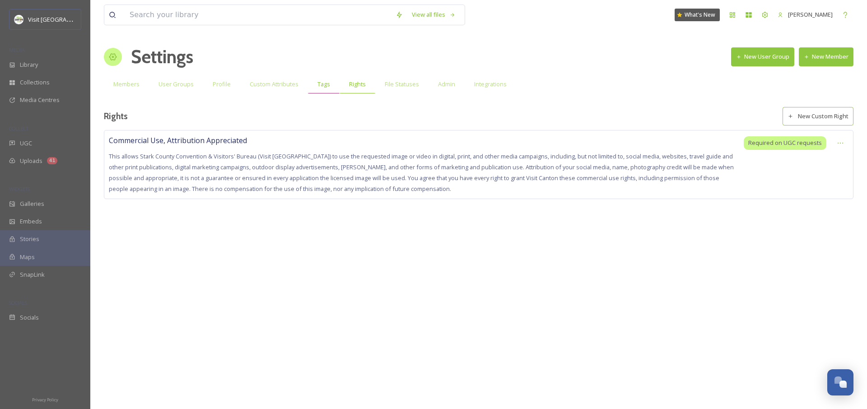
click at [320, 90] on div "Tags" at bounding box center [324, 84] width 32 height 19
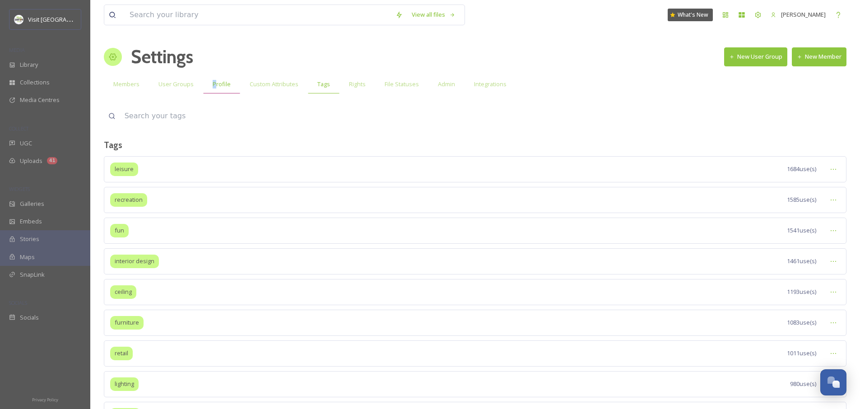
click at [213, 84] on span "Profile" at bounding box center [222, 84] width 18 height 9
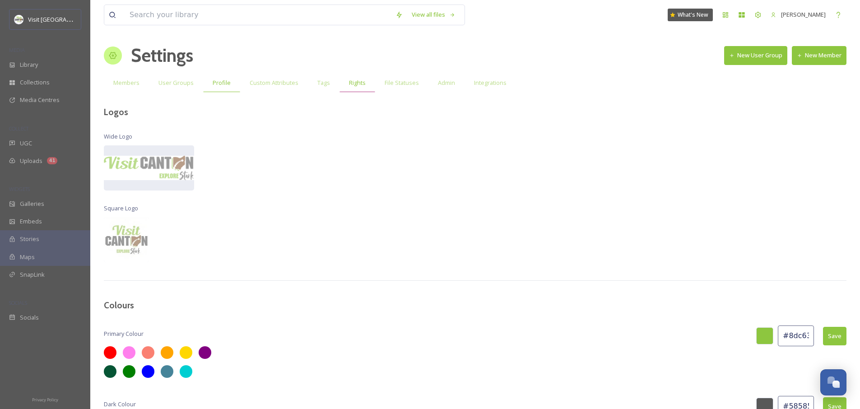
scroll to position [2, 0]
click at [420, 86] on div "File Statuses" at bounding box center [401, 82] width 53 height 19
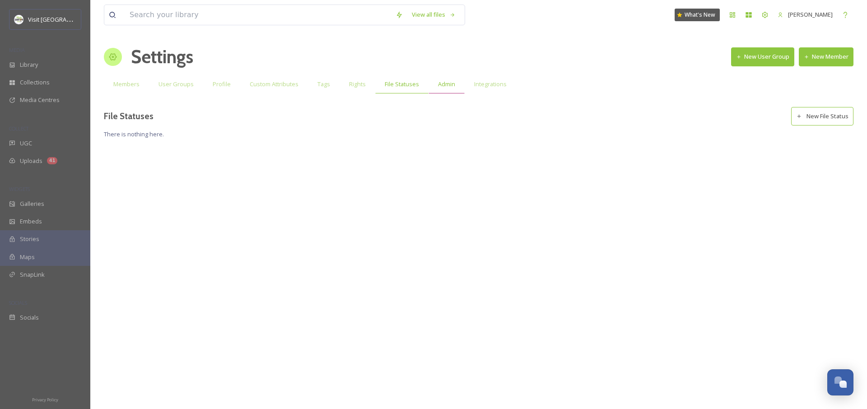
click at [438, 84] on span "Admin" at bounding box center [446, 84] width 17 height 9
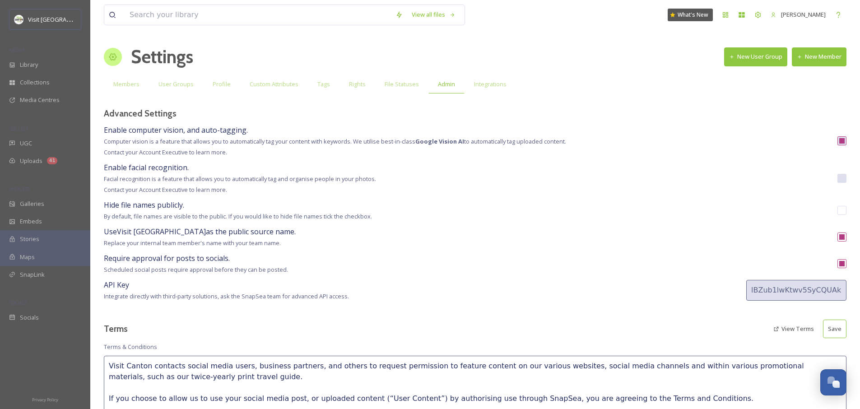
click at [843, 213] on input "checkbox" at bounding box center [841, 210] width 9 height 9
checkbox input "true"
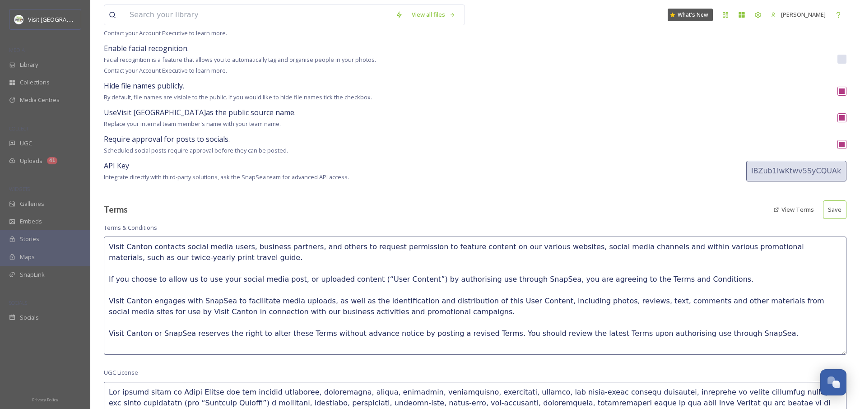
scroll to position [152, 0]
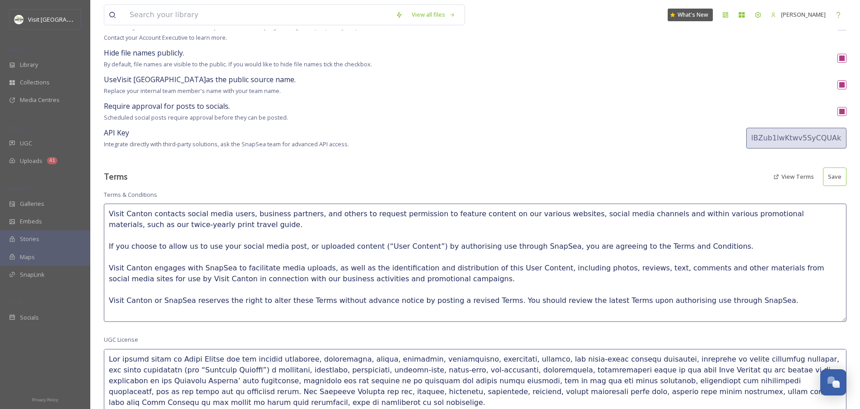
click at [349, 224] on textarea "Visit Canton contacts social media users, business partners, and others to requ…" at bounding box center [475, 263] width 743 height 118
click at [148, 210] on textarea "Visit Canton contacts social media users, business partners, and others to requ…" at bounding box center [475, 263] width 743 height 118
click at [196, 222] on textarea "Visit Canton contacts social media users, business partners, and others to requ…" at bounding box center [475, 263] width 743 height 118
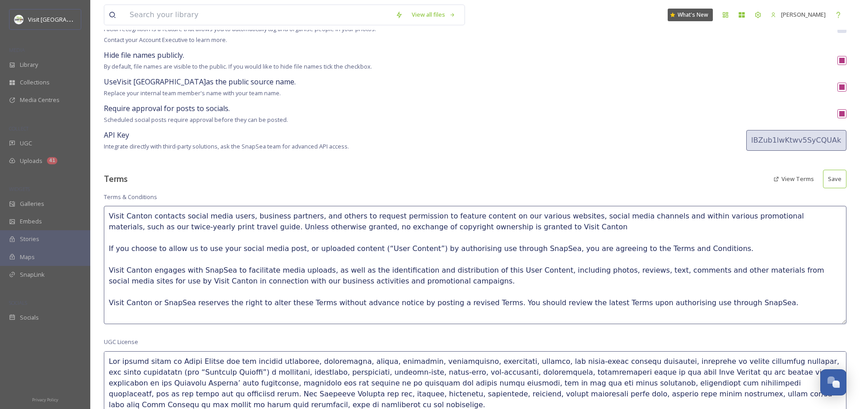
scroll to position [149, 0]
drag, startPoint x: 490, startPoint y: 224, endPoint x: 191, endPoint y: 223, distance: 298.4
click at [191, 223] on textarea "Visit Canton contacts social media users, business partners, and others to requ…" at bounding box center [475, 266] width 743 height 118
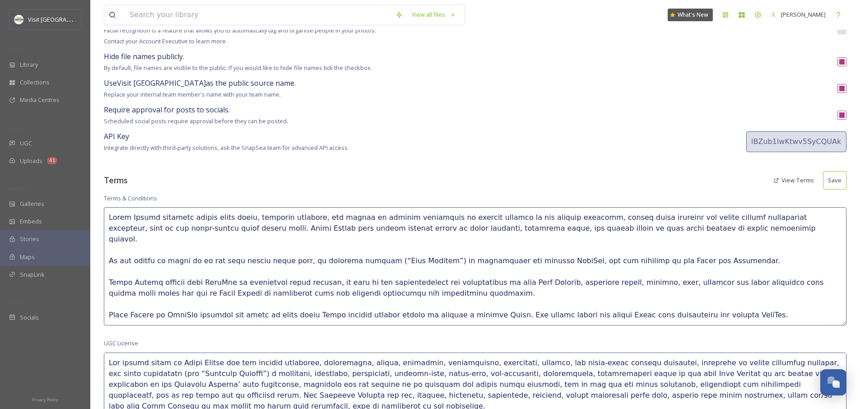
click at [108, 214] on textarea at bounding box center [475, 266] width 743 height 118
click at [433, 278] on textarea at bounding box center [475, 266] width 743 height 118
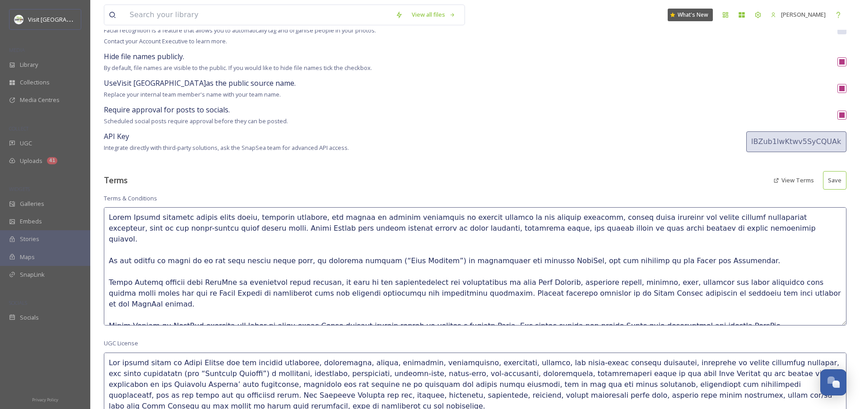
drag, startPoint x: 643, startPoint y: 300, endPoint x: 687, endPoint y: 296, distance: 43.6
click at [644, 300] on textarea at bounding box center [475, 266] width 743 height 118
click at [692, 272] on textarea at bounding box center [475, 266] width 743 height 118
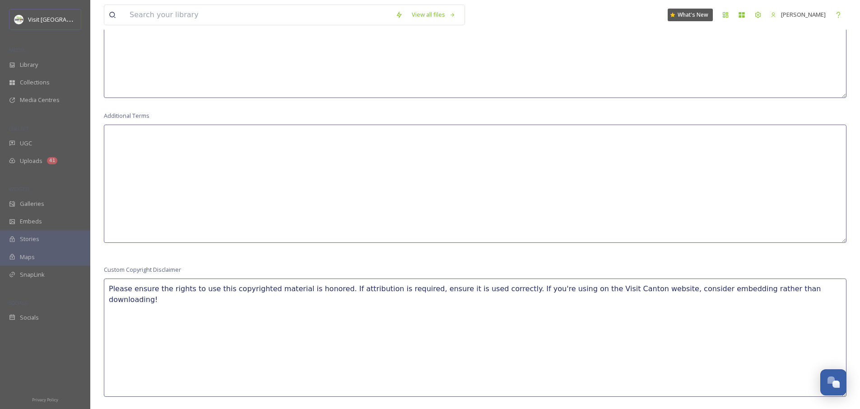
scroll to position [819, 0]
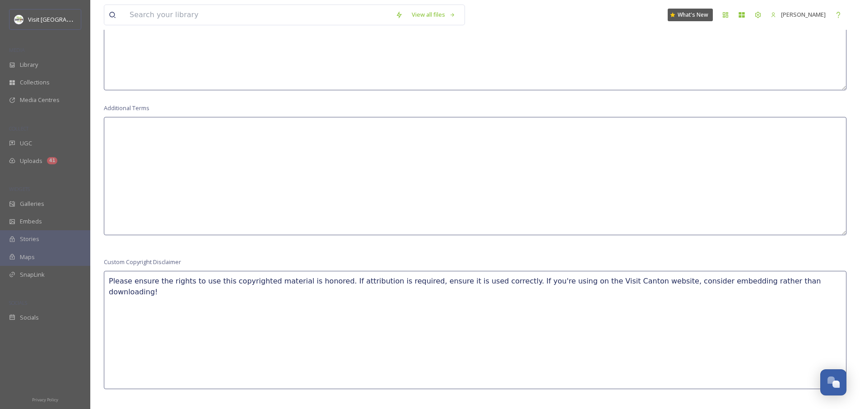
type textarea "Lorem Ipsumd sitametc adipis elits doeiu, temporin utlabore, etd magnaa en admi…"
click at [298, 278] on textarea "Please ensure the rights to use this copyrighted material is honored. If attrib…" at bounding box center [475, 330] width 743 height 118
click at [793, 281] on textarea "Please ensure the rights to use this copyrighted material are honored. If attri…" at bounding box center [475, 330] width 743 height 118
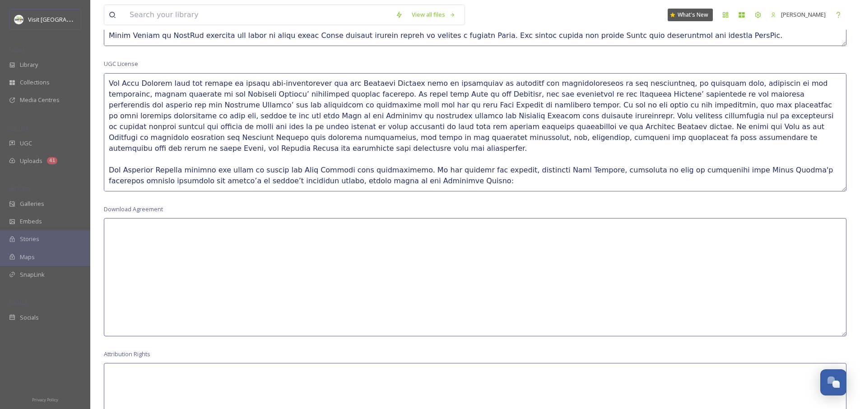
scroll to position [0, 0]
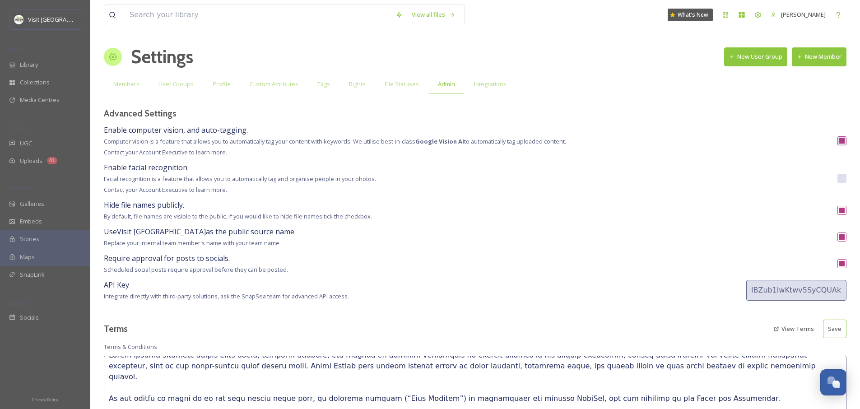
type textarea "Please ensure the rights to use this copyrighted material are honored. If attri…"
click at [845, 326] on button "Save" at bounding box center [834, 329] width 23 height 19
type textarea "Lorem Ipsumd sitametc adipis elits doeiu, temporin utlabore, etd magnaa en admi…"
type textarea "Please ensure the rights to use this copyrighted material are honored. If attri…"
click at [489, 85] on span "Integrations" at bounding box center [490, 84] width 33 height 9
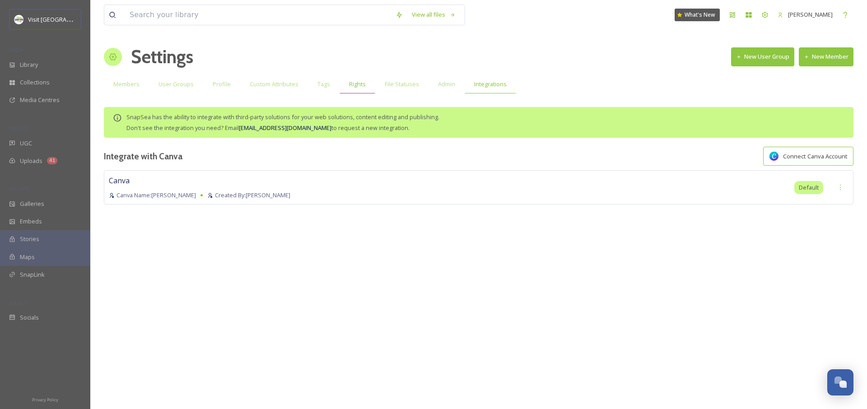
click at [369, 90] on div "Rights" at bounding box center [357, 84] width 36 height 19
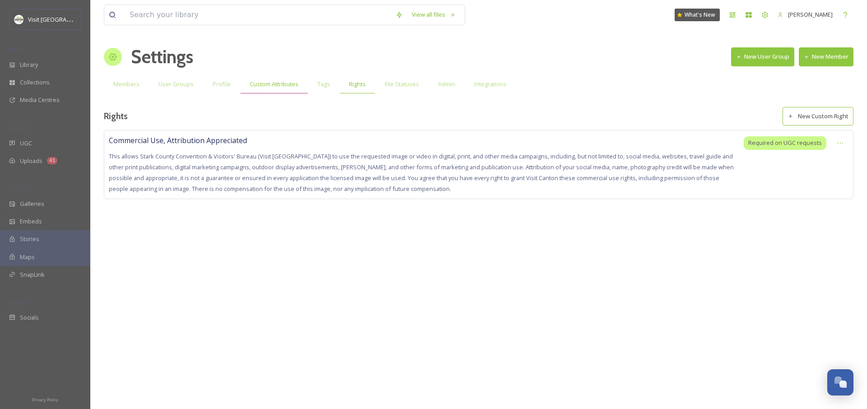
click at [301, 85] on div "Custom Attributes" at bounding box center [274, 84] width 68 height 19
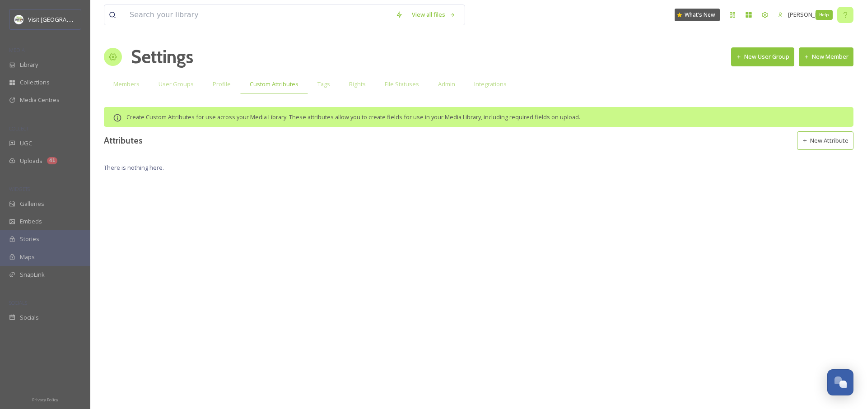
click at [843, 18] on icon at bounding box center [844, 14] width 7 height 7
click at [26, 144] on span "UGC" at bounding box center [26, 143] width 12 height 9
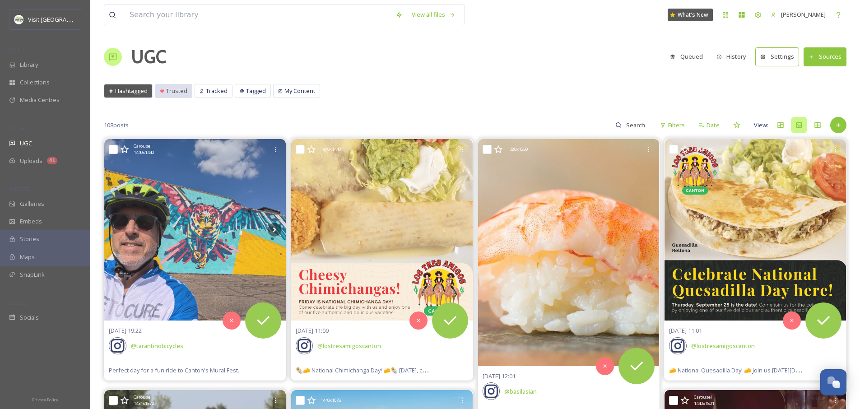
click at [181, 95] on span "Trusted" at bounding box center [176, 91] width 21 height 9
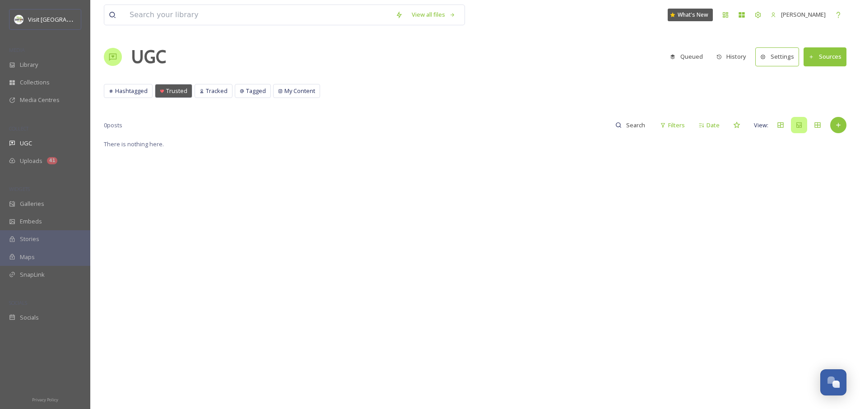
click at [232, 96] on div "Hashtagged Trusted Tracked Tagged My Content Hashtagged Trusted Tracked Tagged …" at bounding box center [475, 93] width 743 height 19
click at [219, 96] on div "Tracked" at bounding box center [213, 90] width 37 height 13
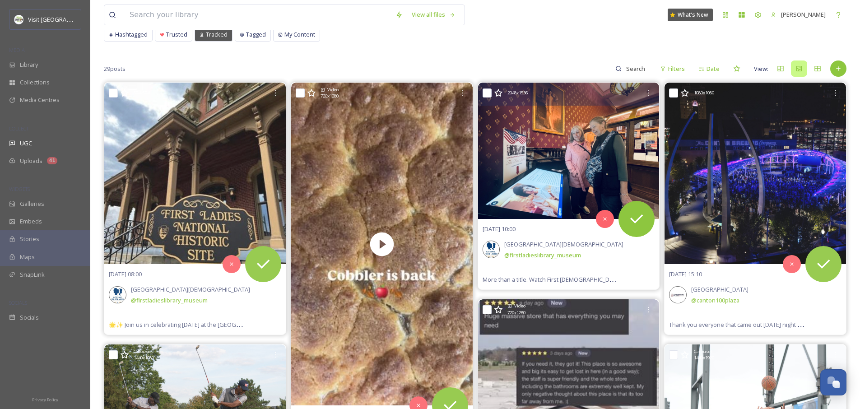
scroll to position [74, 0]
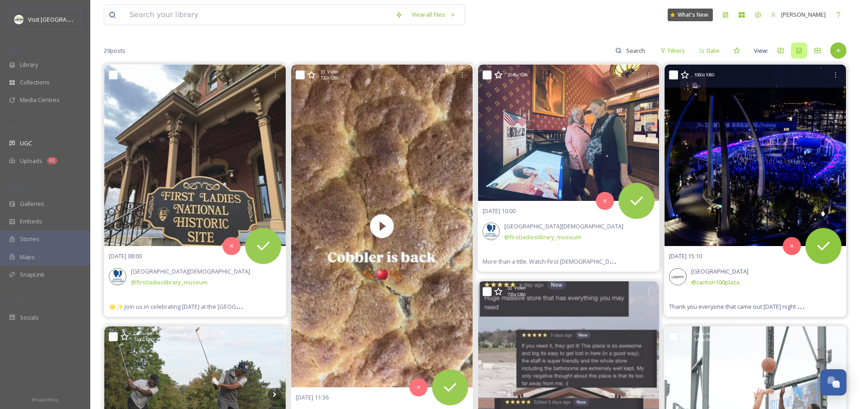
click at [753, 156] on img at bounding box center [755, 155] width 181 height 181
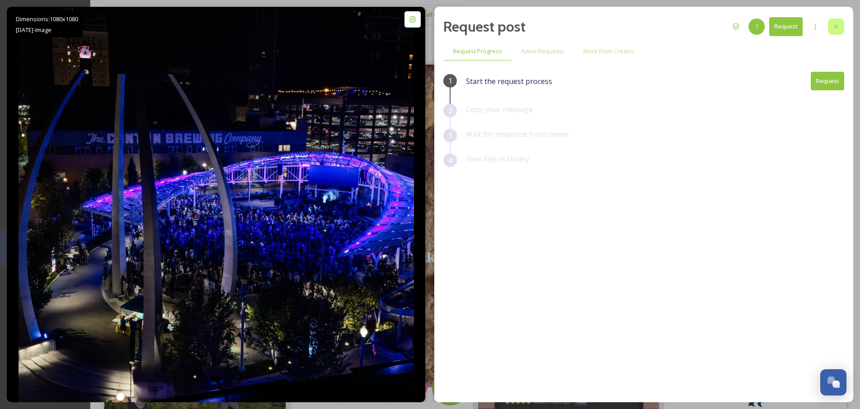
click at [832, 27] on div at bounding box center [836, 27] width 16 height 16
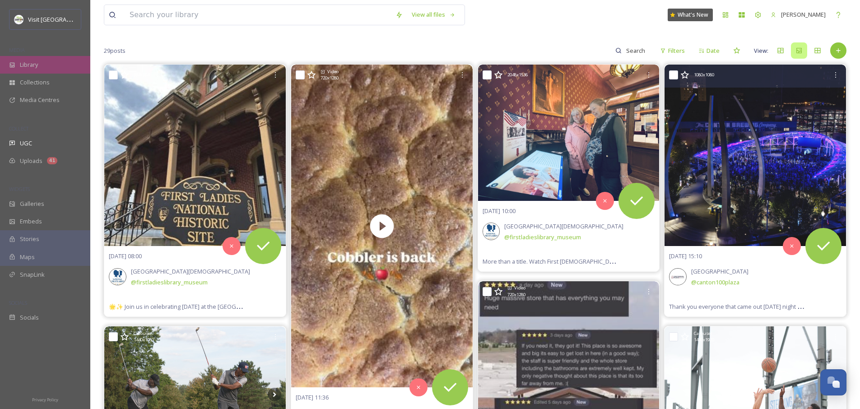
click at [47, 61] on div "Library" at bounding box center [45, 65] width 90 height 18
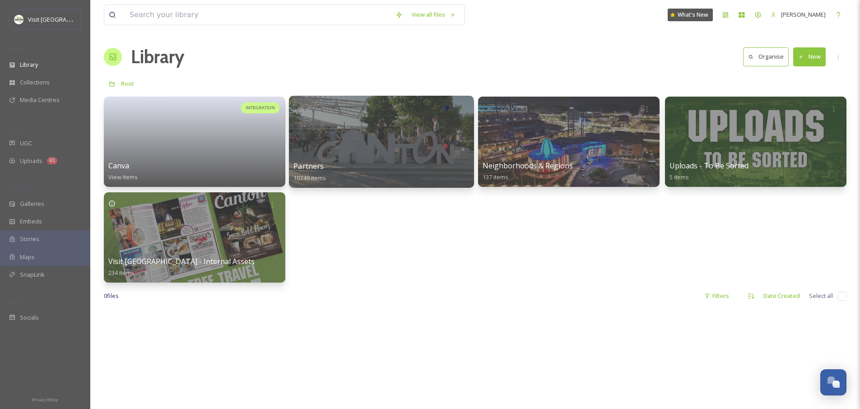
click at [352, 180] on div "Partners 10749 items" at bounding box center [381, 172] width 176 height 23
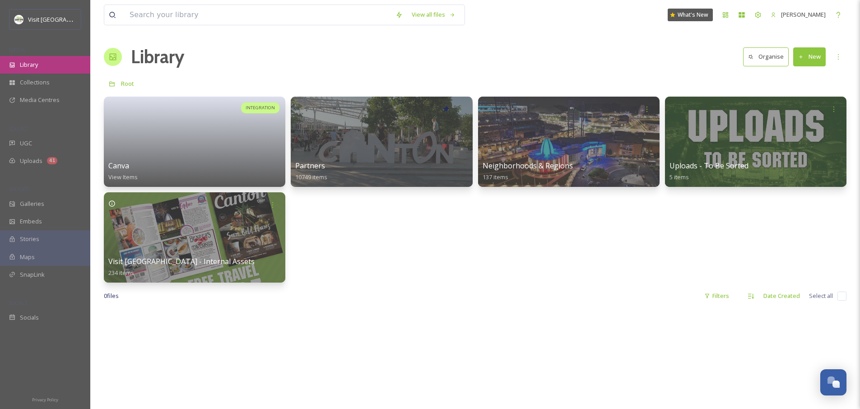
click at [33, 60] on span "Library" at bounding box center [29, 64] width 18 height 9
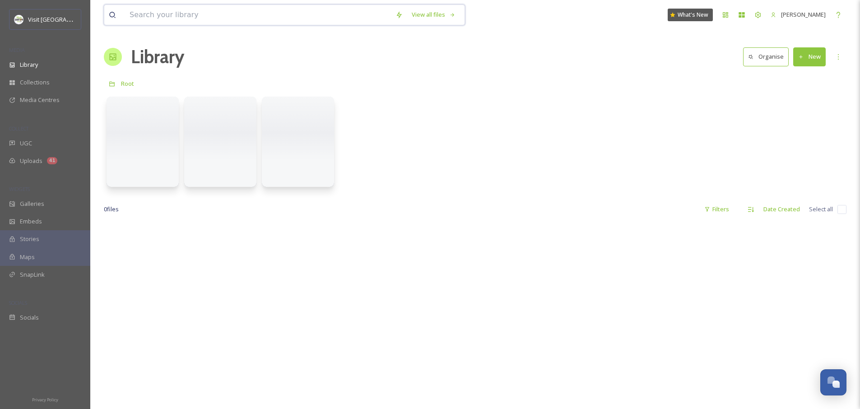
click at [177, 19] on input at bounding box center [258, 15] width 266 height 20
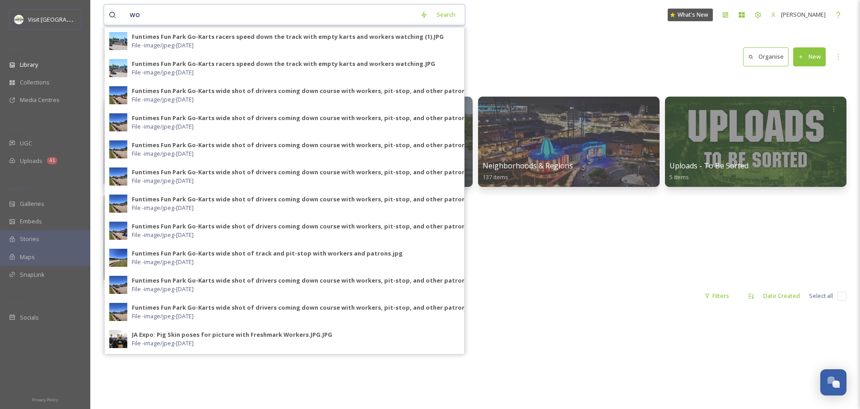
type input "w"
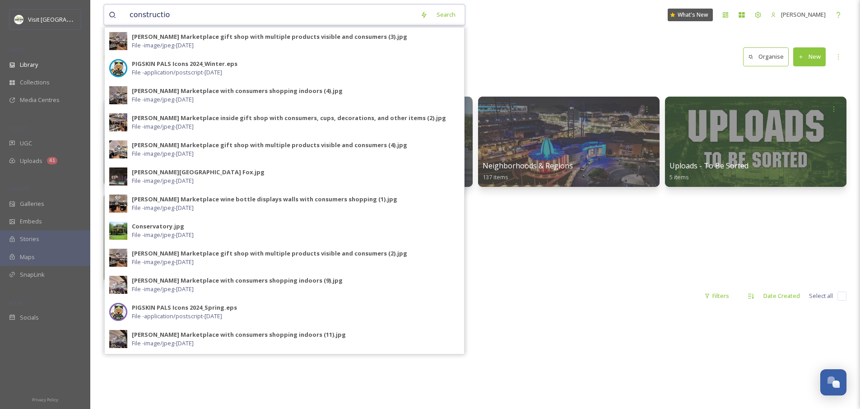
type input "construction"
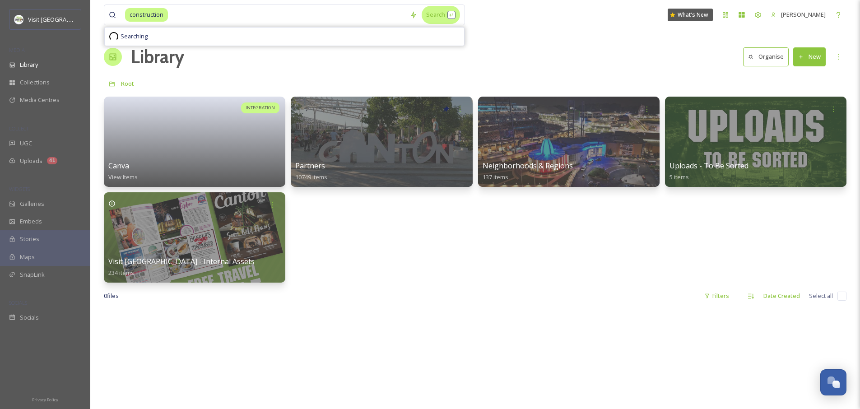
click at [442, 11] on div "Search" at bounding box center [441, 15] width 38 height 18
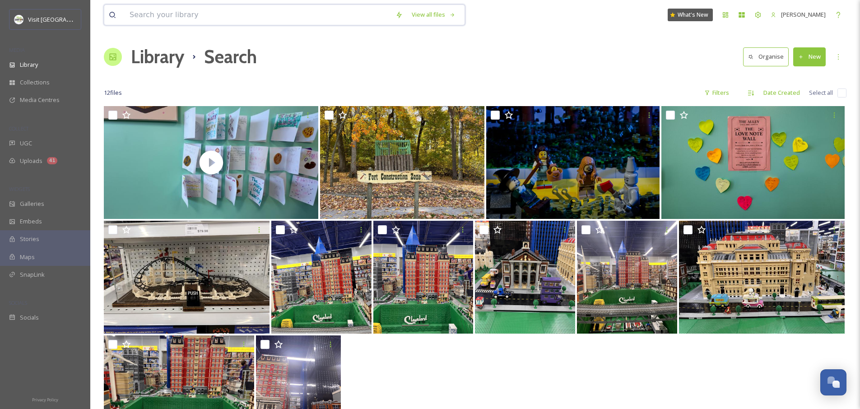
click at [172, 12] on input at bounding box center [258, 15] width 266 height 20
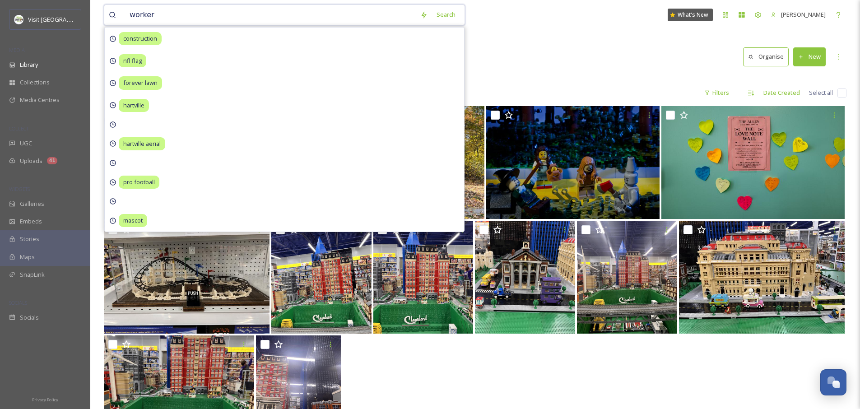
type input "workers"
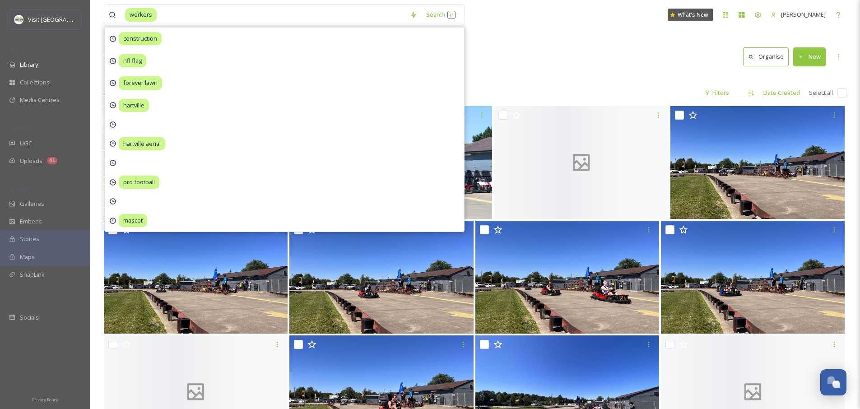
click at [551, 45] on div "Library Search Organise New" at bounding box center [475, 56] width 743 height 27
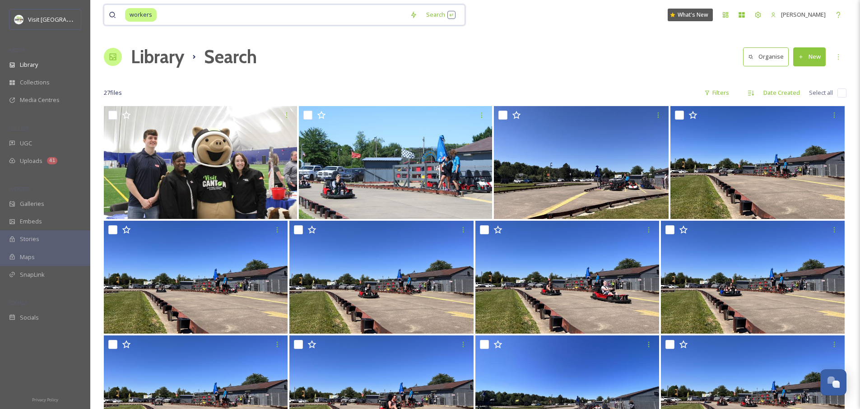
click at [244, 19] on input at bounding box center [282, 15] width 248 height 20
drag, startPoint x: 146, startPoint y: 17, endPoint x: 74, endPoint y: 19, distance: 71.3
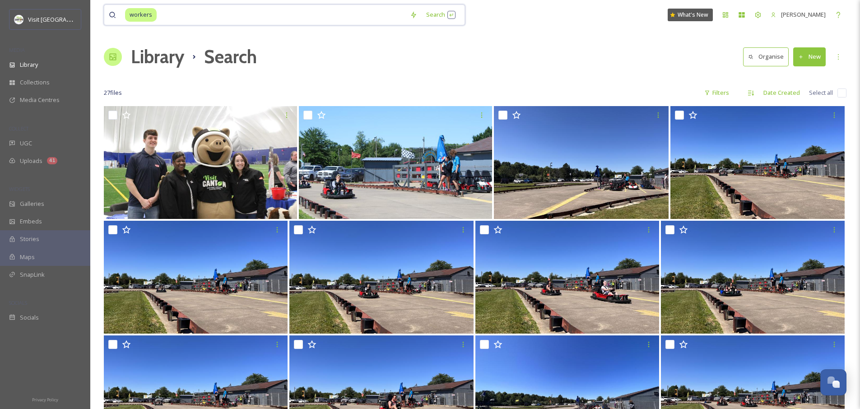
drag, startPoint x: 172, startPoint y: 10, endPoint x: 104, endPoint y: 11, distance: 68.2
click at [104, 11] on div "workers Search" at bounding box center [284, 15] width 361 height 21
type input "w"
